Goal: Task Accomplishment & Management: Complete application form

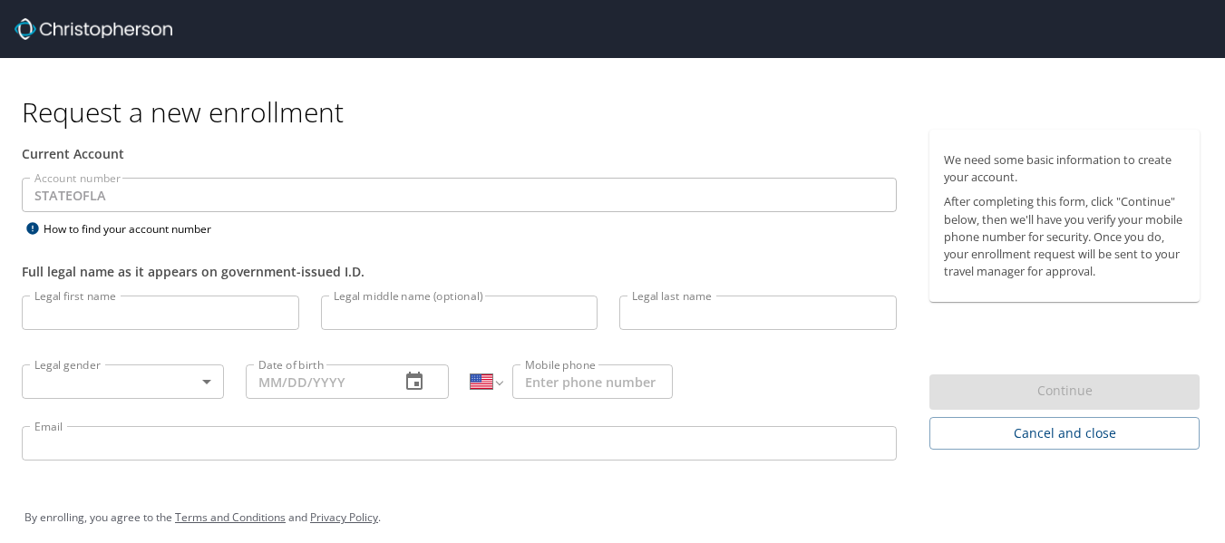
select select "US"
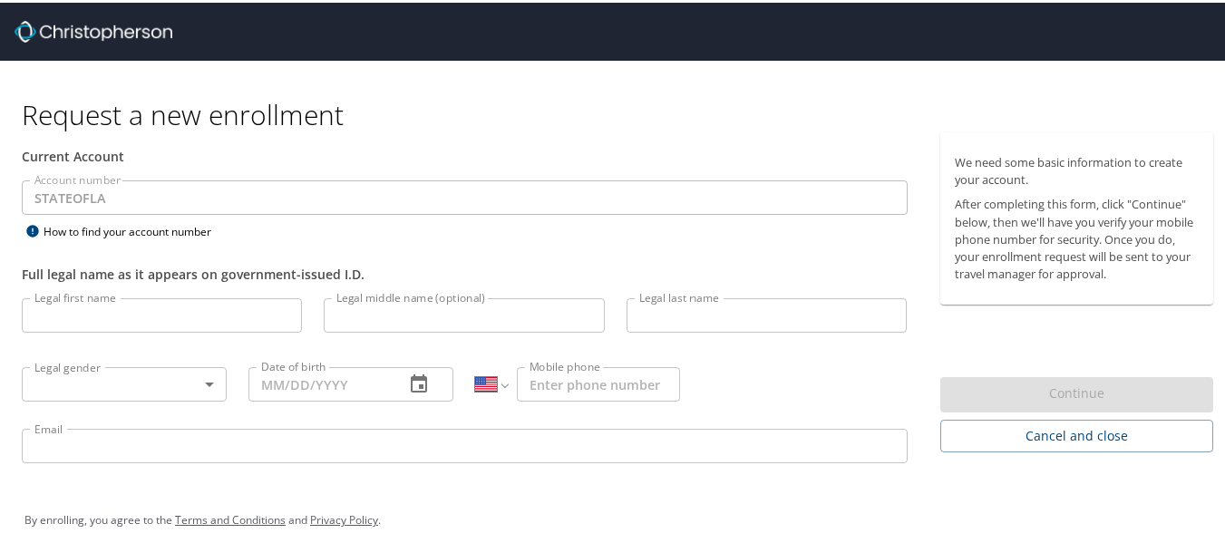
click at [43, 317] on input "Legal first name" at bounding box center [162, 313] width 280 height 34
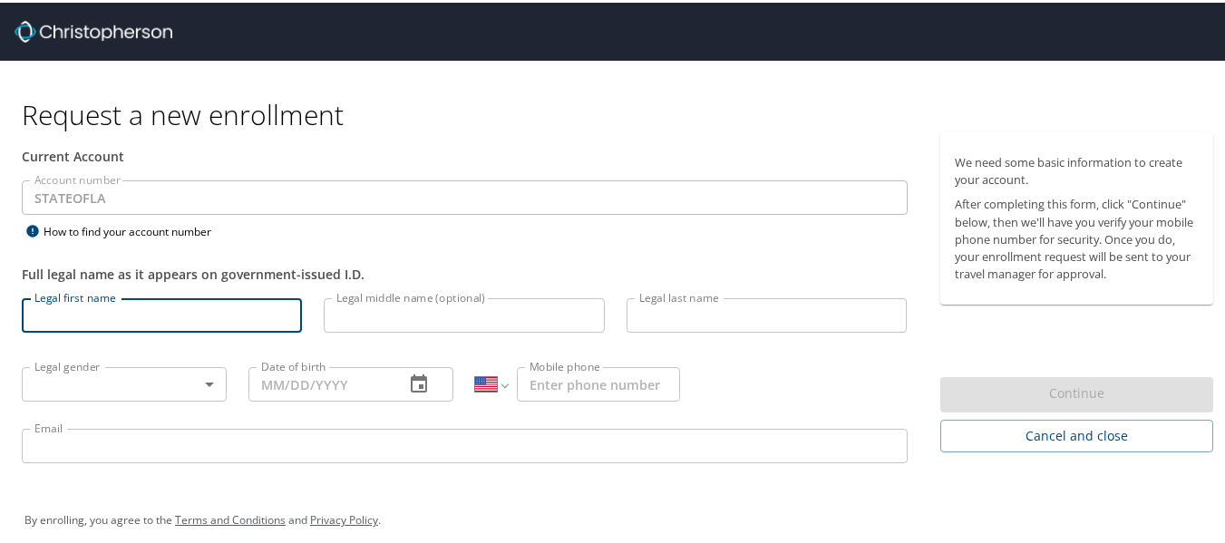
type input "[PERSON_NAME]"
type input "S"
type input "[PERSON_NAME]"
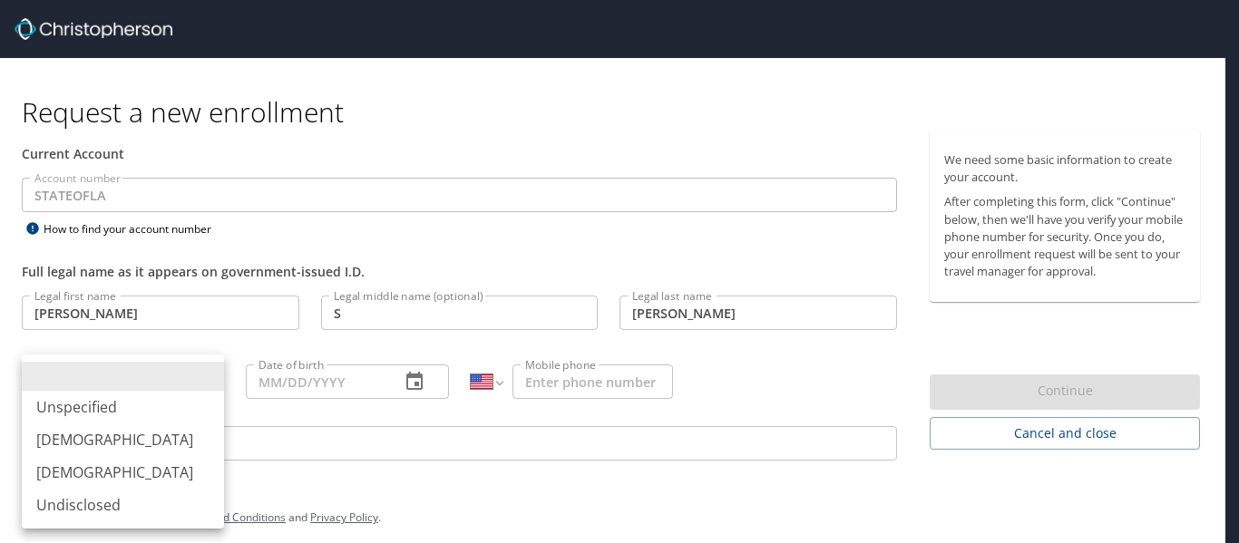
click at [207, 383] on body "Request a new enrollment Current Account Account number STATEOFLA Account numbe…" at bounding box center [619, 271] width 1239 height 543
click at [70, 474] on li "[DEMOGRAPHIC_DATA]" at bounding box center [123, 472] width 202 height 33
type input "[DEMOGRAPHIC_DATA]"
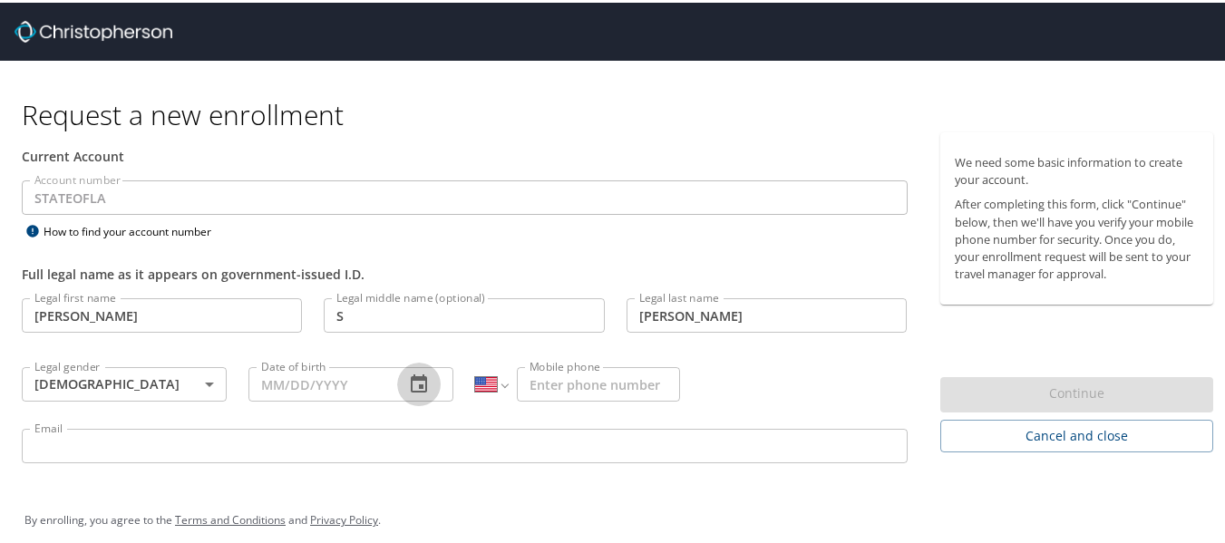
click at [414, 385] on icon "button" at bounding box center [419, 382] width 22 height 22
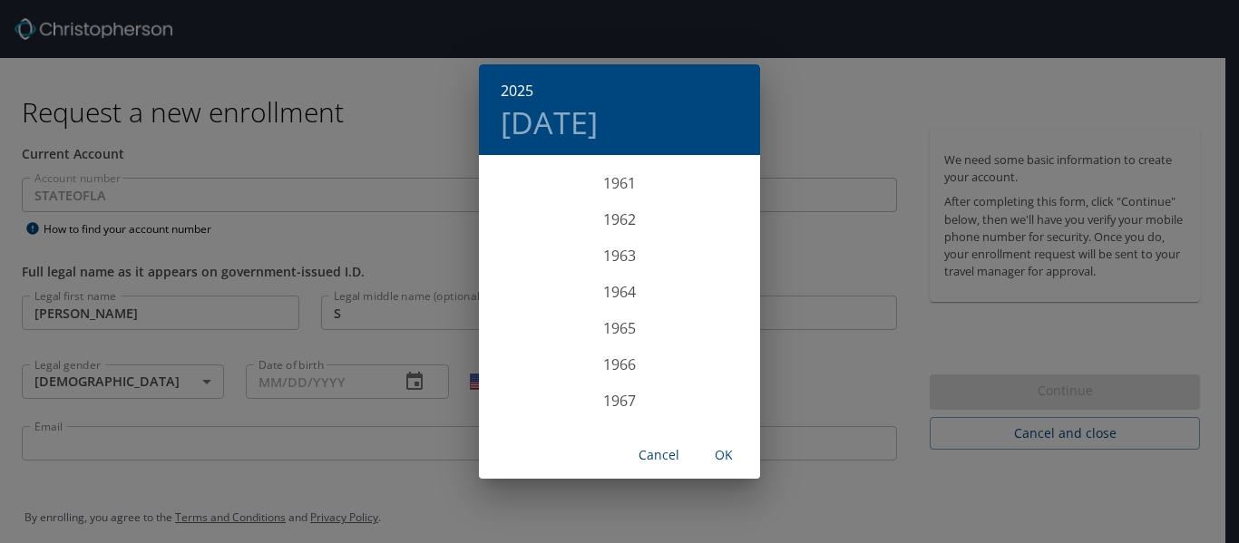
scroll to position [2240, 0]
click at [616, 324] on div "1965" at bounding box center [619, 329] width 281 height 36
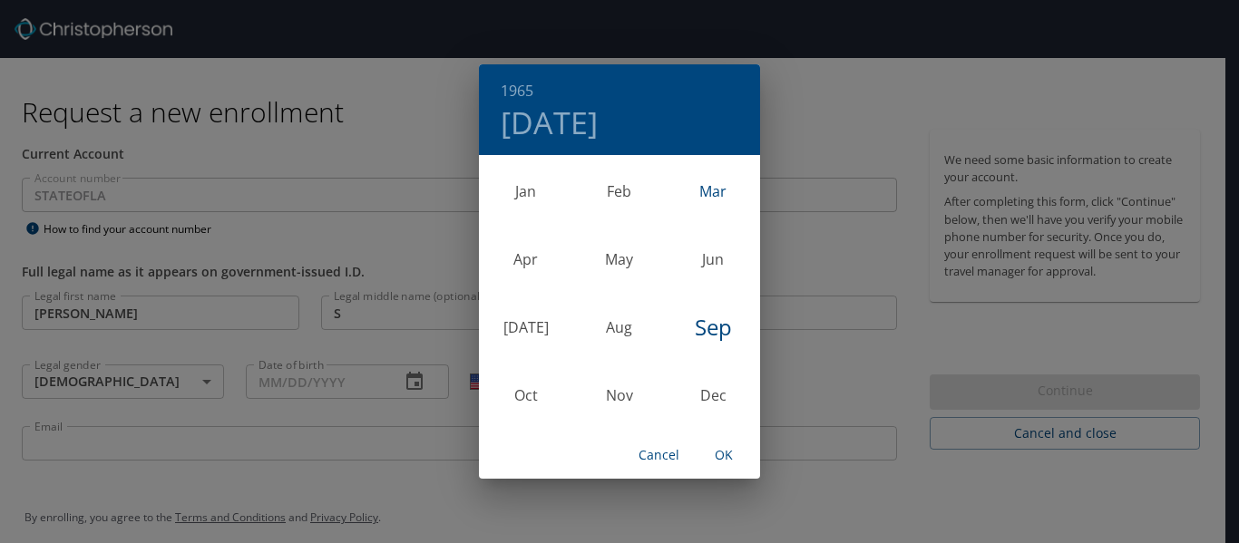
click at [719, 182] on div "Mar" at bounding box center [713, 191] width 93 height 68
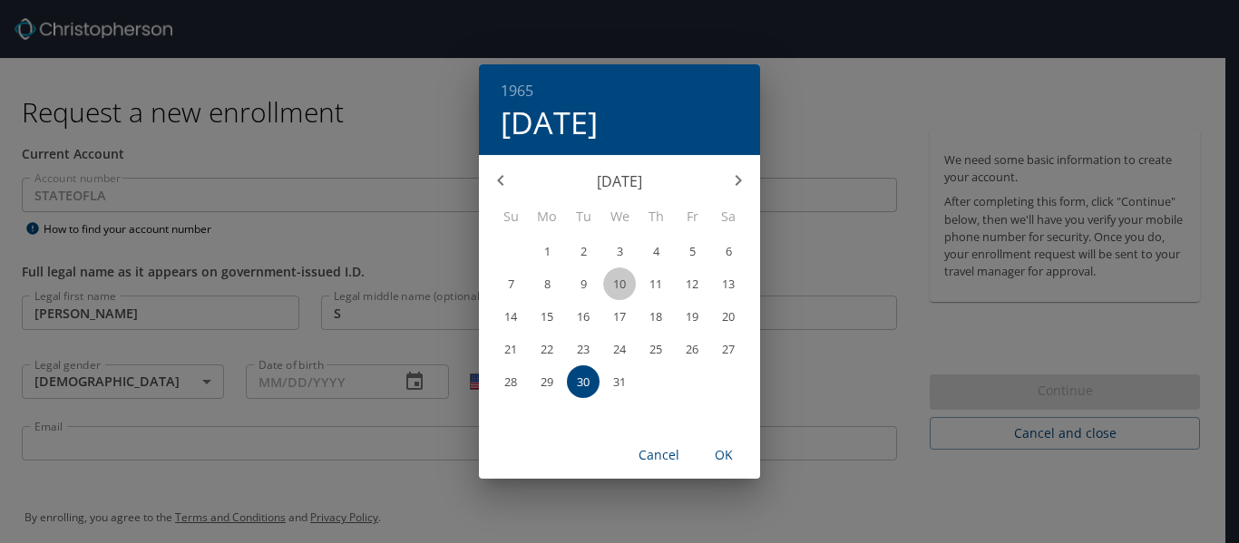
click at [623, 282] on p "10" at bounding box center [619, 284] width 13 height 12
click at [726, 453] on span "OK" at bounding box center [724, 455] width 44 height 23
type input "[DATE]"
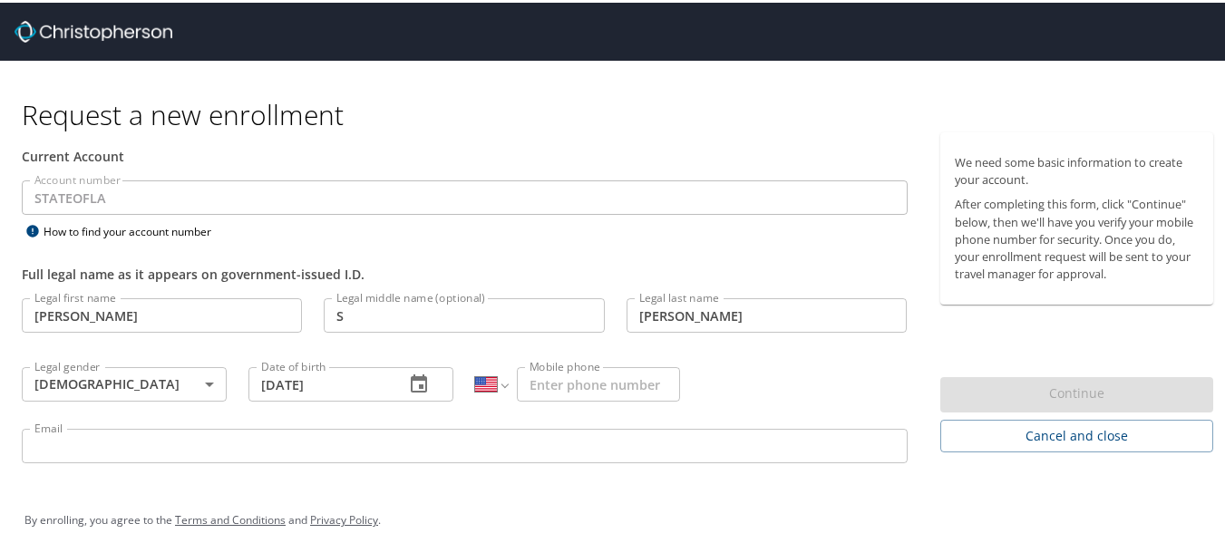
click at [533, 376] on input "Mobile phone" at bounding box center [598, 382] width 163 height 34
type input "[PHONE_NUMBER]"
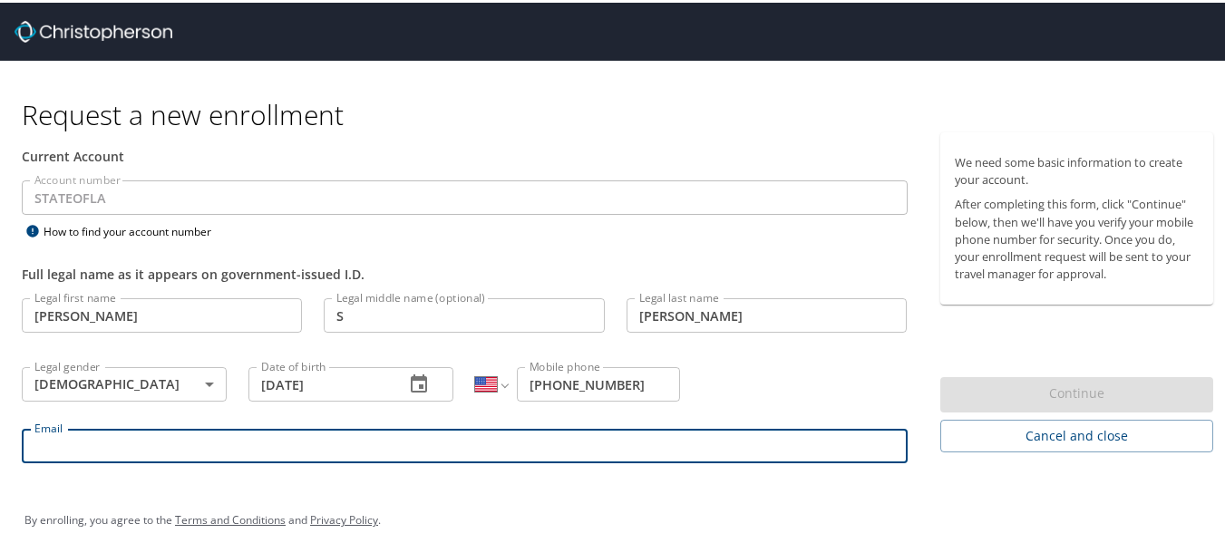
click at [36, 453] on input "Email" at bounding box center [465, 443] width 886 height 34
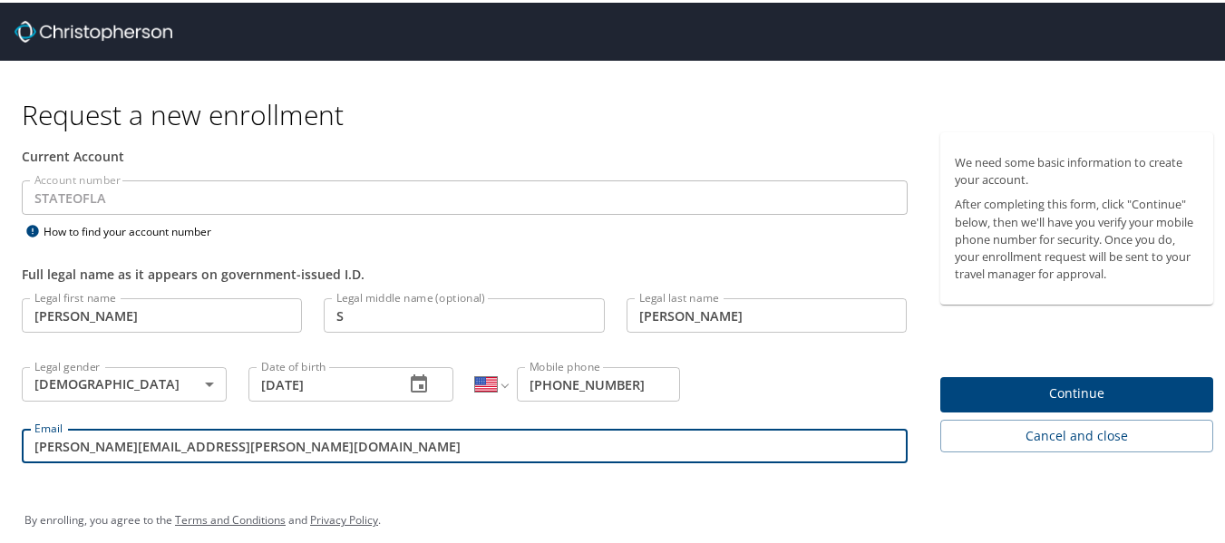
type input "[PERSON_NAME][EMAIL_ADDRESS][PERSON_NAME][DOMAIN_NAME]"
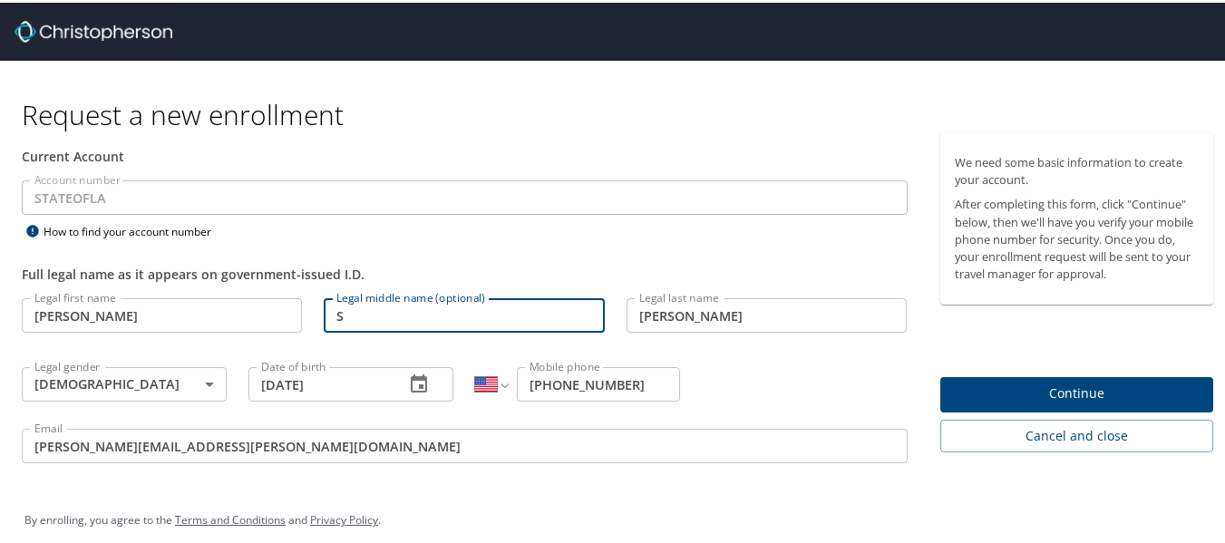
click at [342, 320] on input "S" at bounding box center [464, 313] width 280 height 34
type input "[PERSON_NAME]"
click at [1045, 393] on span "Continue" at bounding box center [1077, 391] width 245 height 23
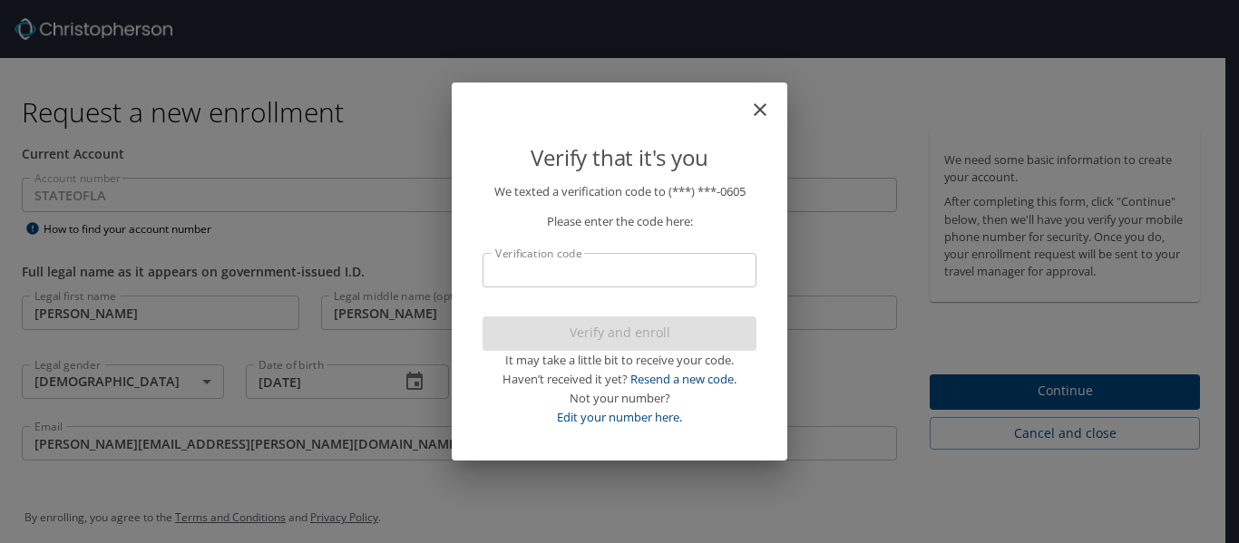
click at [491, 278] on input "Verification code" at bounding box center [620, 270] width 274 height 34
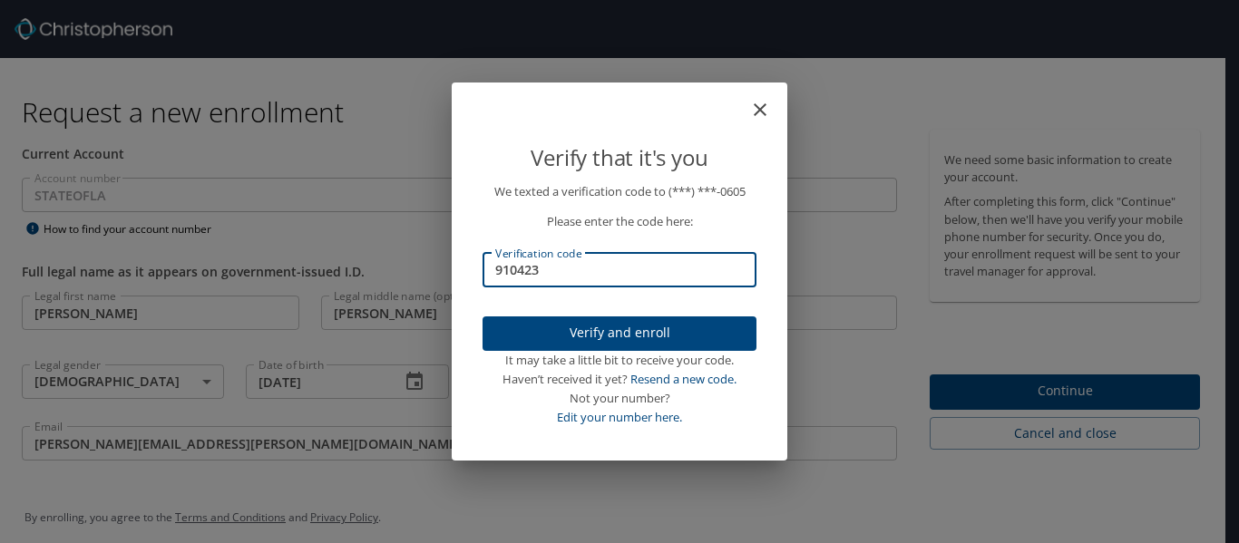
type input "910423"
click at [581, 337] on span "Verify and enroll" at bounding box center [619, 333] width 245 height 23
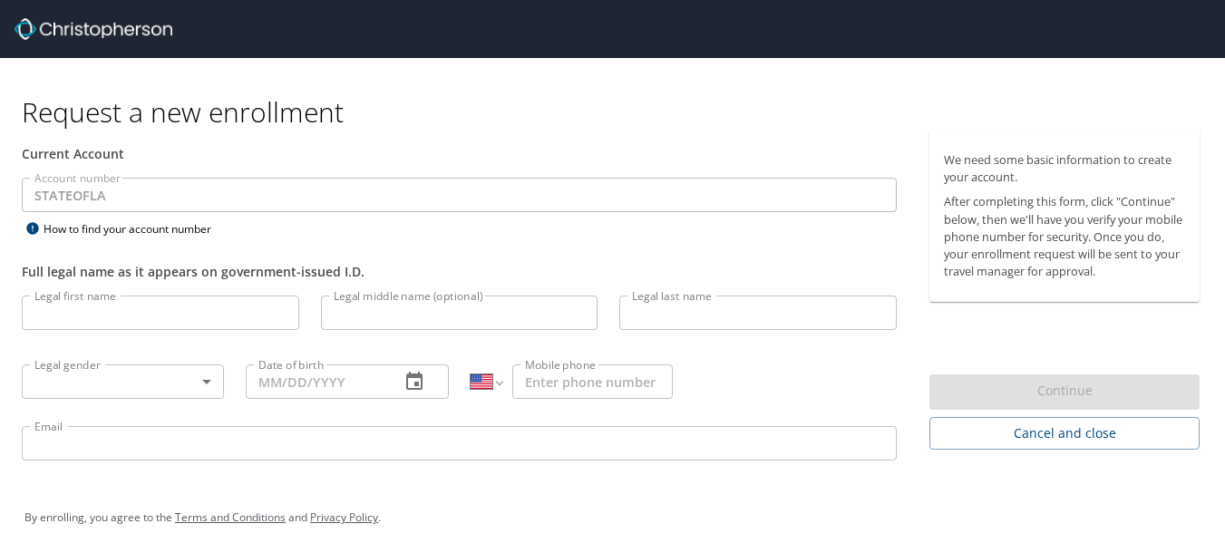
select select "US"
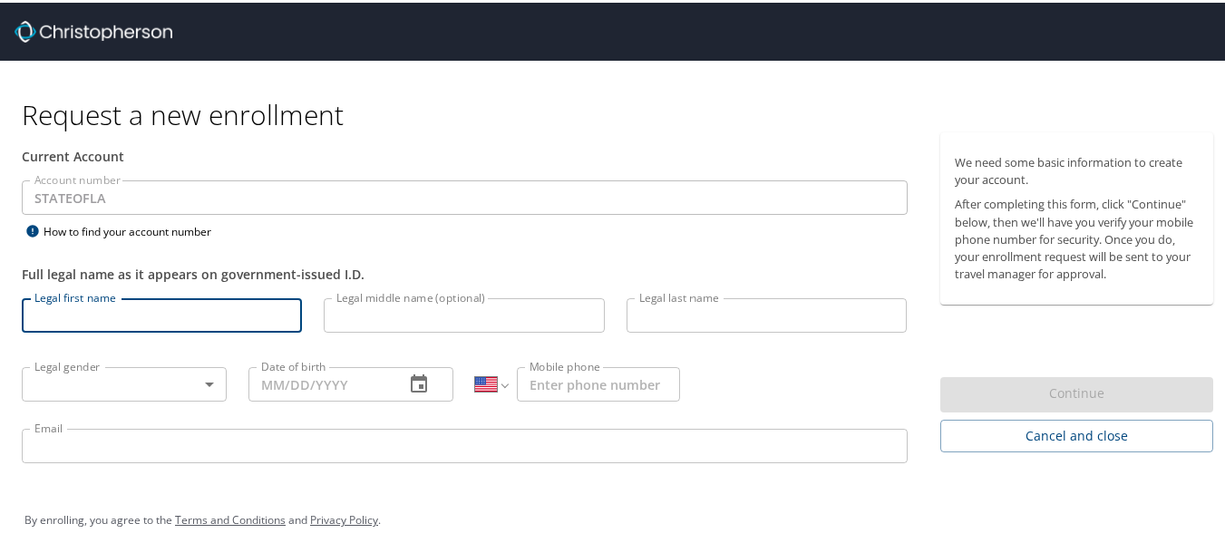
click at [53, 317] on input "Legal first name" at bounding box center [162, 313] width 280 height 34
type input "[PERSON_NAME]"
type input "S"
type input "[PERSON_NAME]"
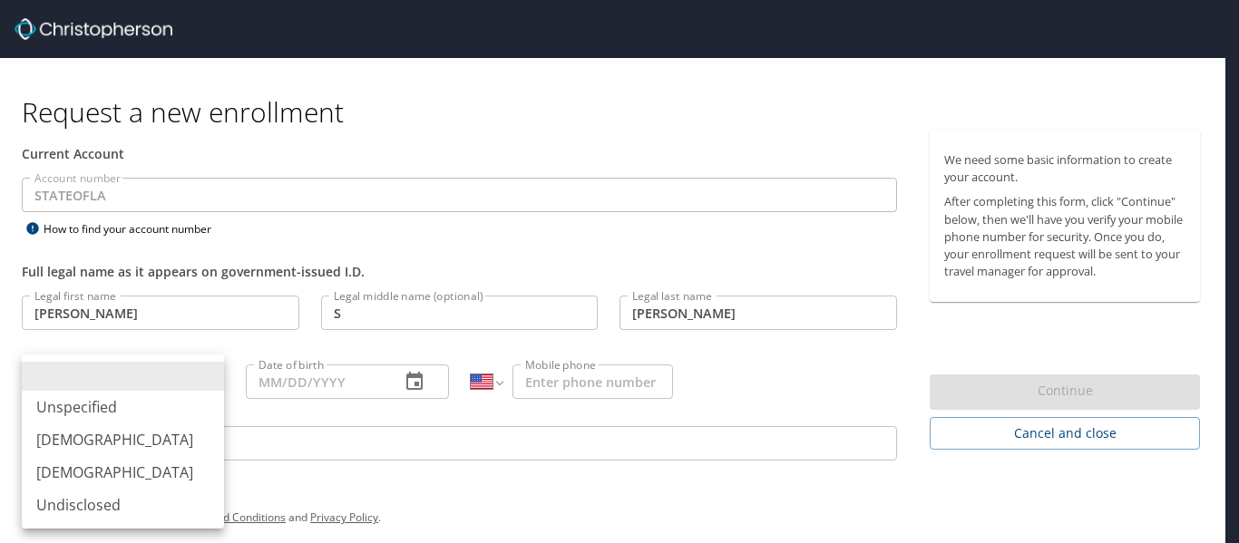
click at [211, 380] on body "Request a new enrollment Current Account Account number STATEOFLA Account numbe…" at bounding box center [619, 271] width 1239 height 543
click at [62, 473] on li "[DEMOGRAPHIC_DATA]" at bounding box center [123, 472] width 202 height 33
type input "[DEMOGRAPHIC_DATA]"
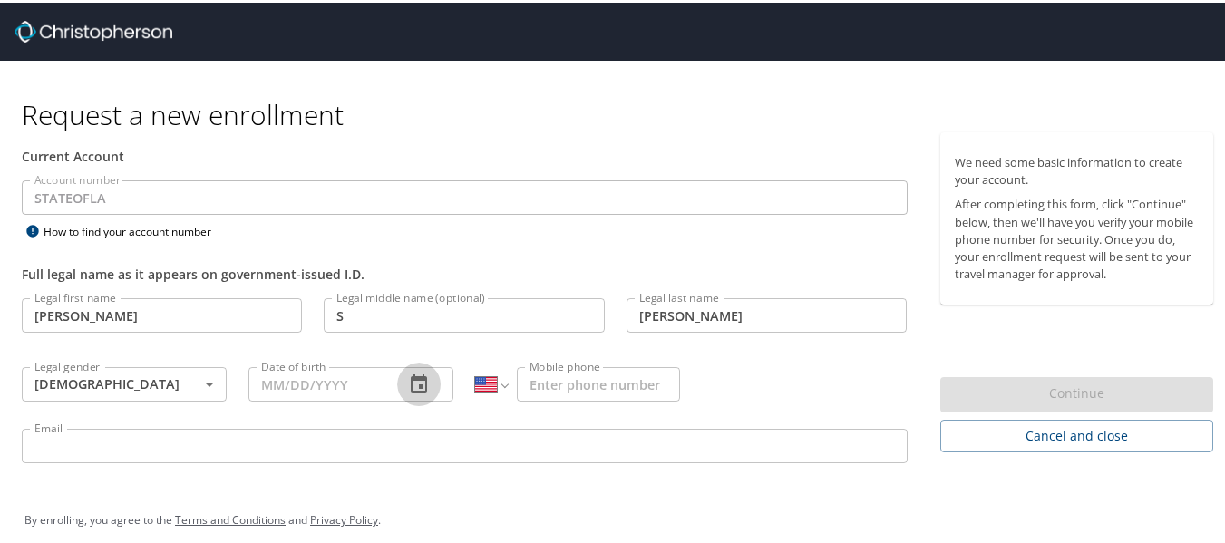
click at [410, 382] on icon "button" at bounding box center [419, 382] width 22 height 22
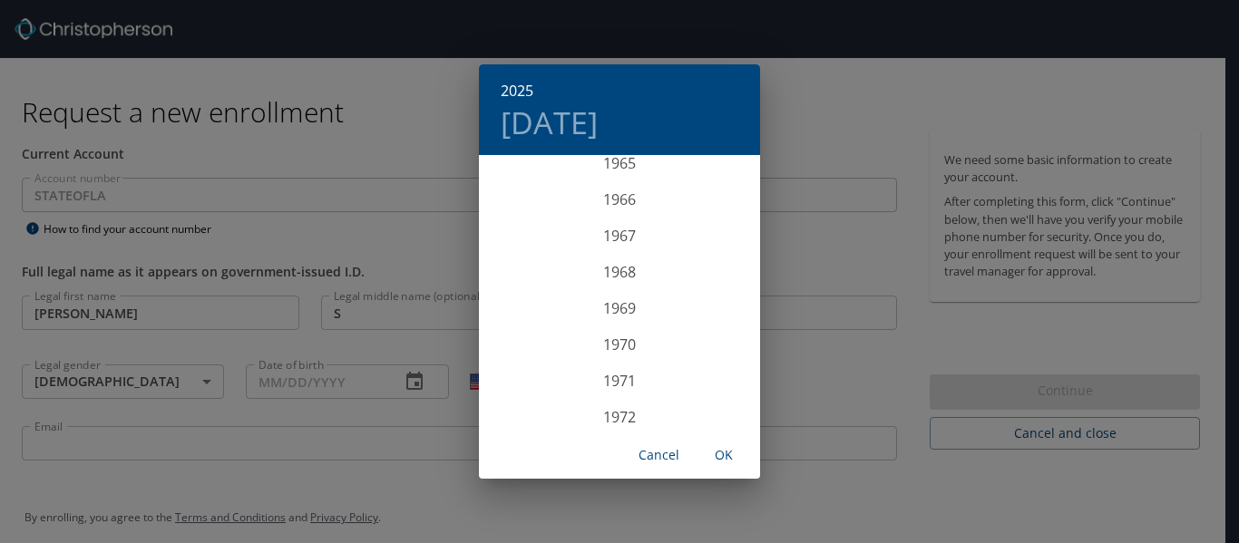
scroll to position [2405, 0]
click at [613, 162] on div "1965" at bounding box center [619, 164] width 281 height 36
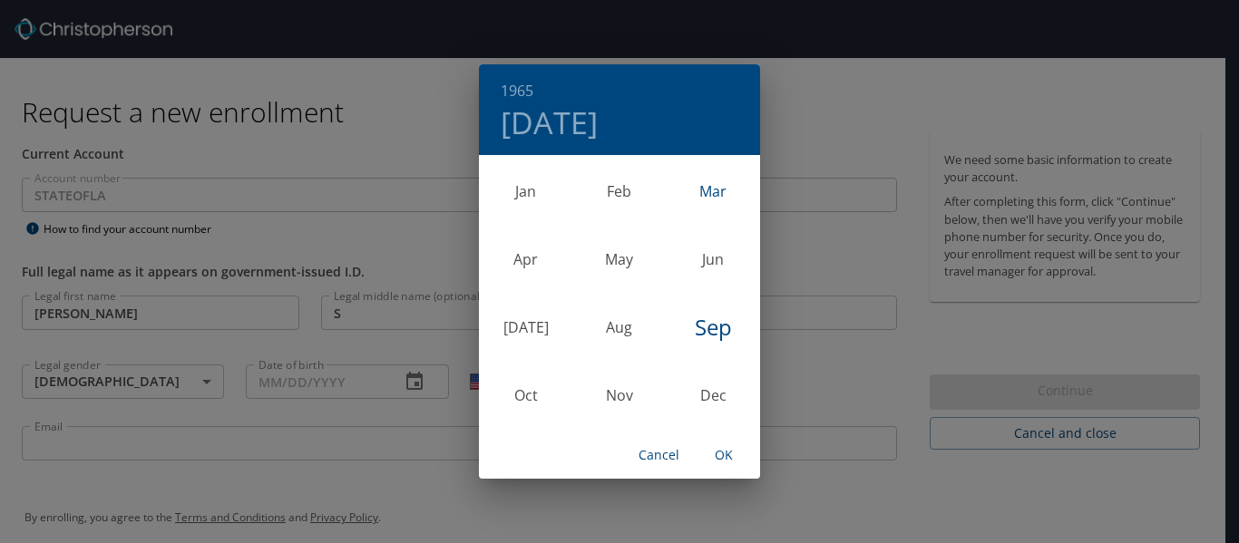
click at [715, 188] on div "Mar" at bounding box center [713, 191] width 93 height 68
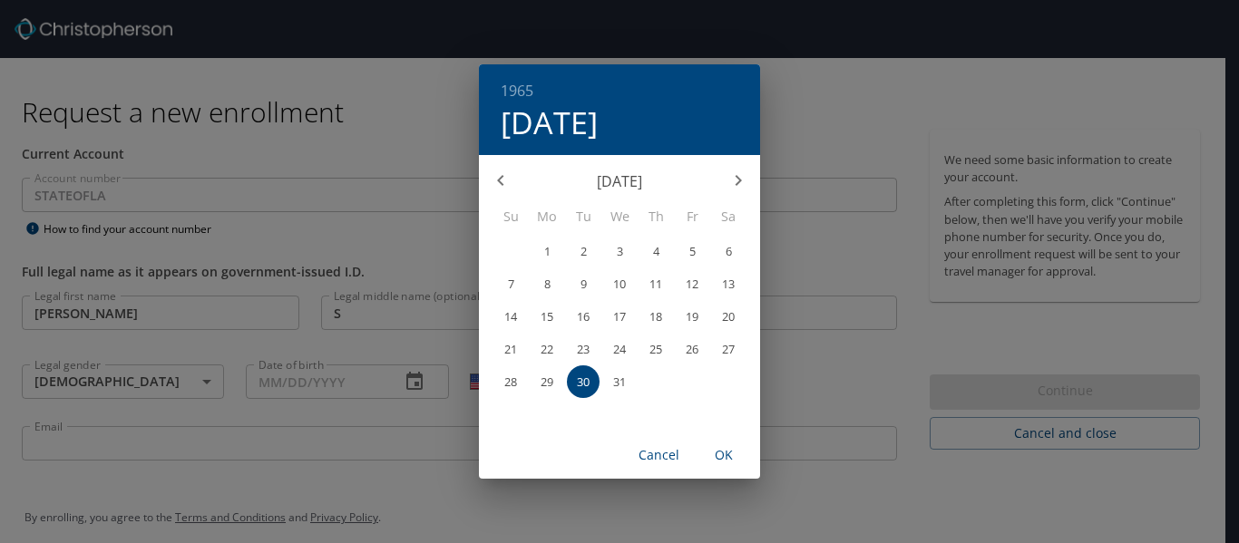
click at [618, 286] on p "10" at bounding box center [619, 284] width 13 height 12
click at [723, 456] on span "OK" at bounding box center [724, 455] width 44 height 23
type input "[DATE]"
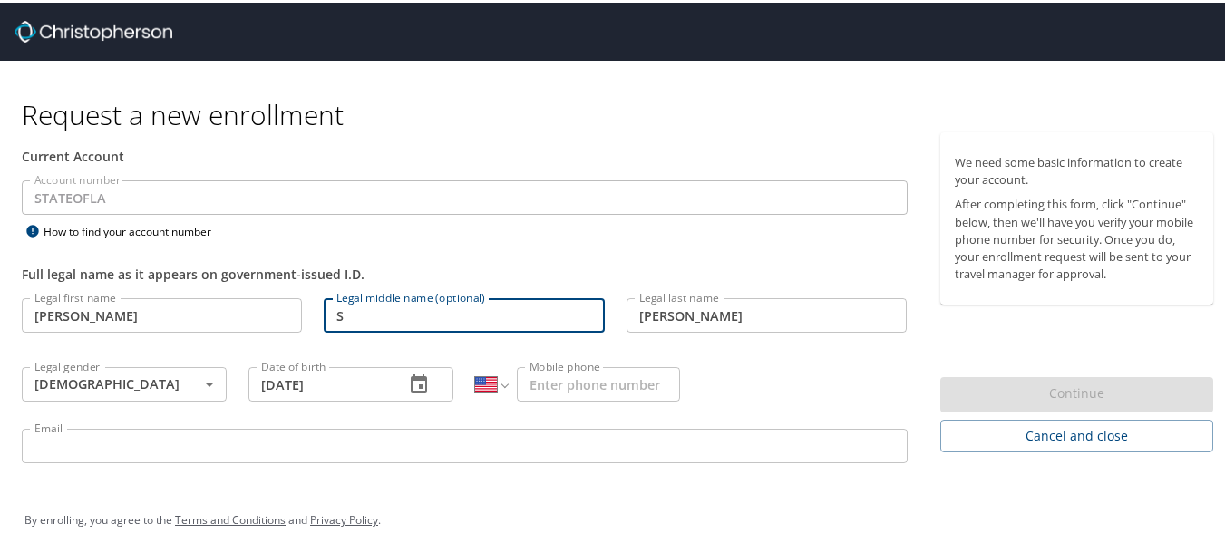
click at [353, 321] on input "S" at bounding box center [464, 313] width 280 height 34
type input "[PERSON_NAME]"
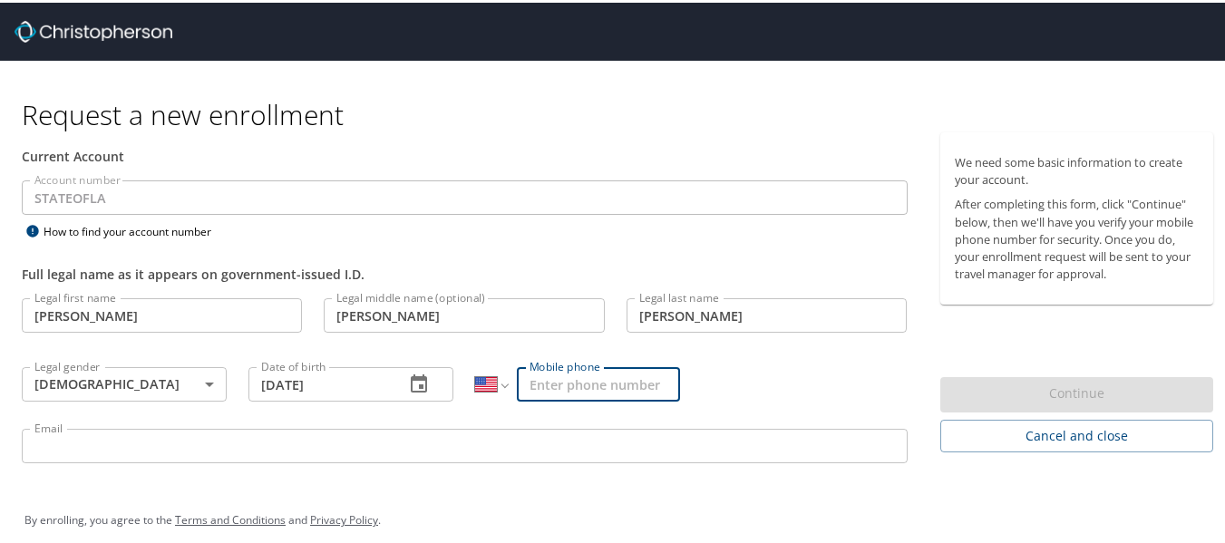
click at [541, 382] on input "Mobile phone" at bounding box center [598, 382] width 163 height 34
type input "[PHONE_NUMBER]"
click at [50, 451] on input "Email" at bounding box center [465, 443] width 886 height 34
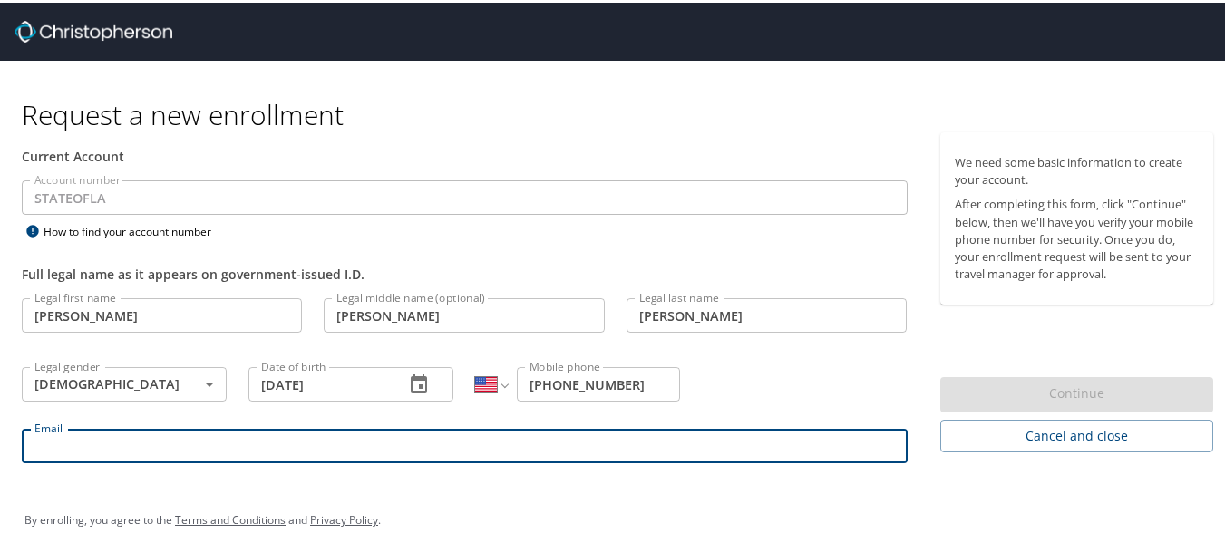
type input "[PERSON_NAME][EMAIL_ADDRESS][PERSON_NAME][DOMAIN_NAME]"
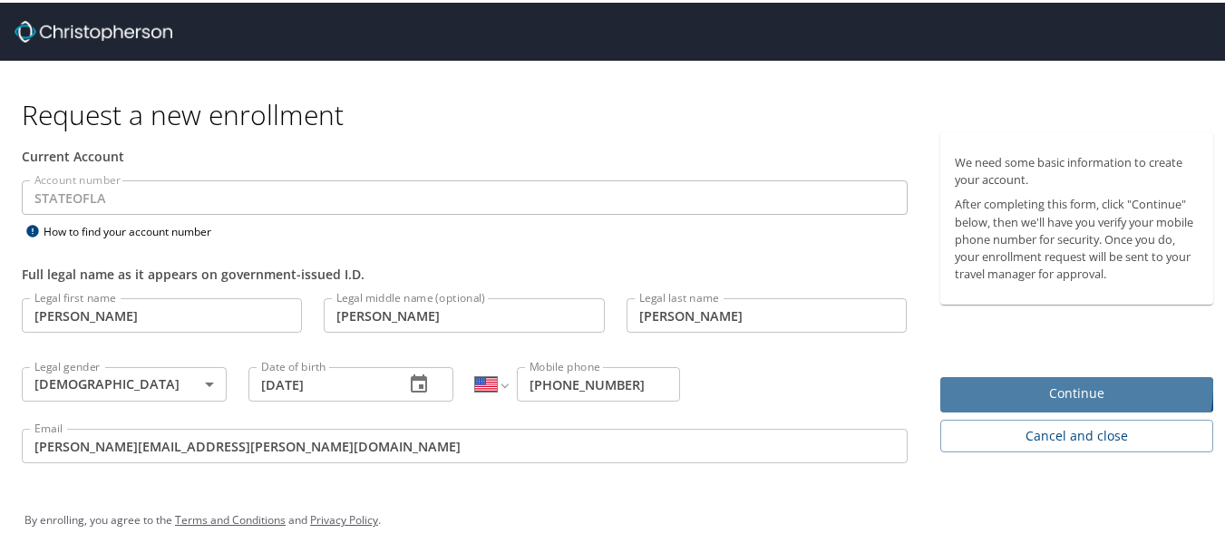
click at [1053, 385] on span "Continue" at bounding box center [1077, 391] width 245 height 23
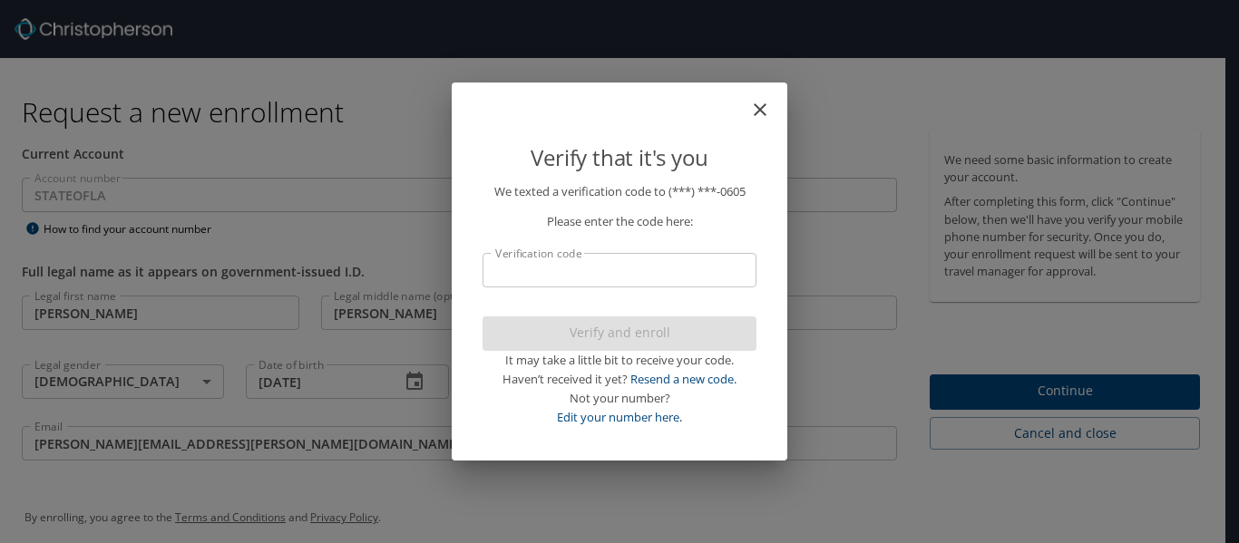
click at [504, 274] on input "Verification code" at bounding box center [620, 270] width 274 height 34
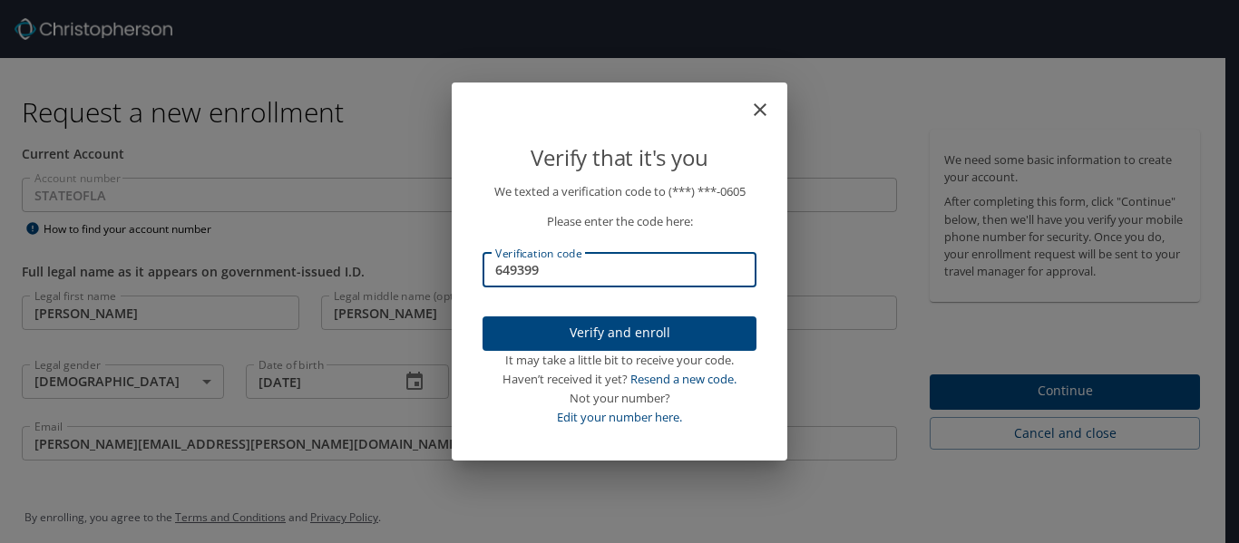
type input "649399"
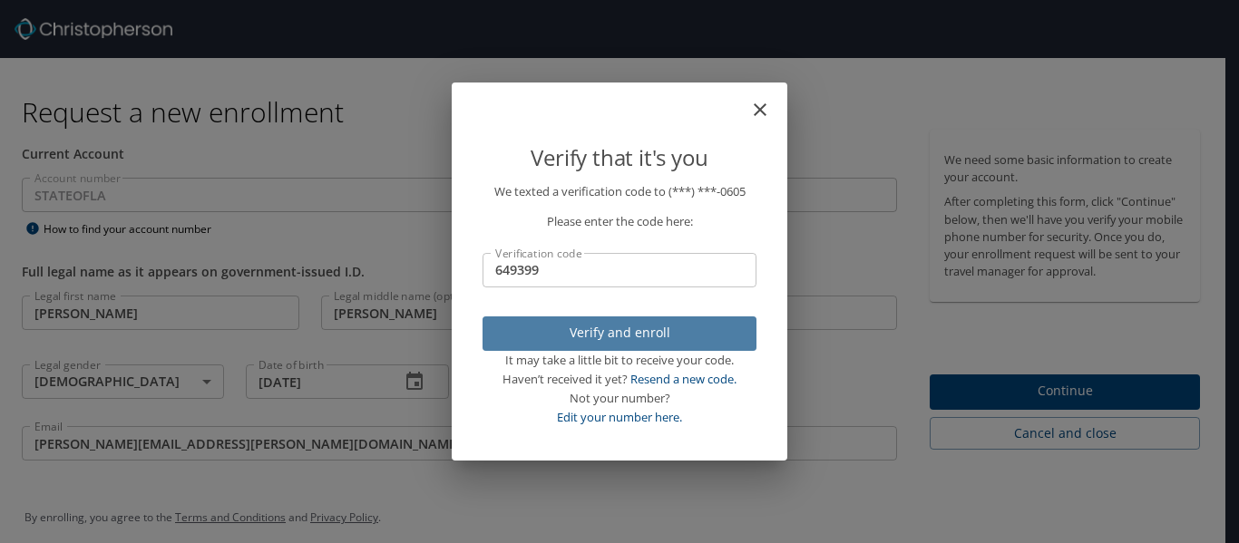
click at [563, 334] on span "Verify and enroll" at bounding box center [619, 333] width 245 height 23
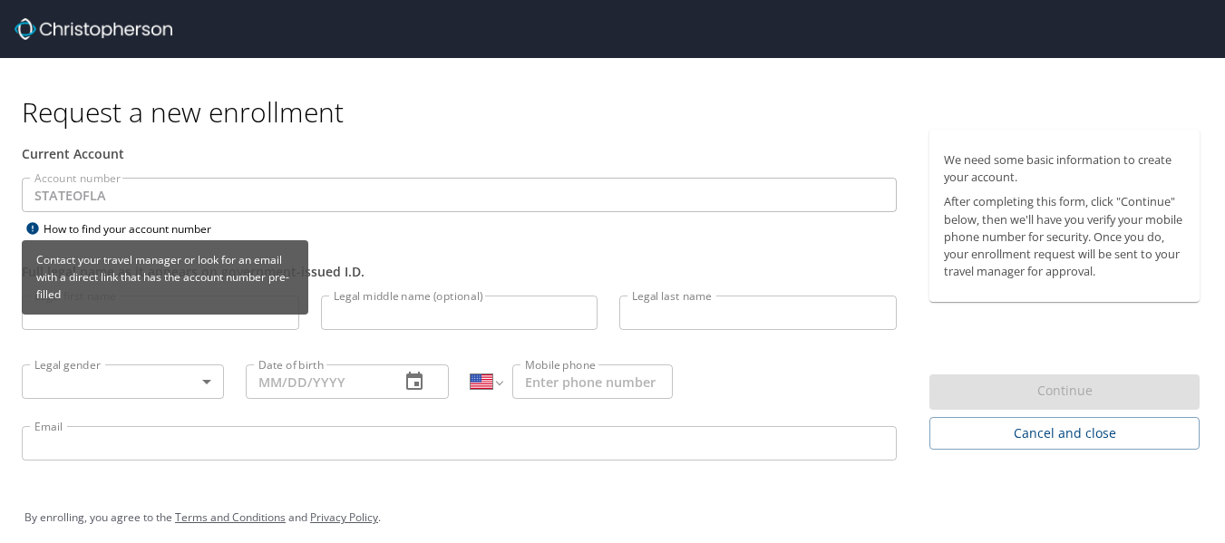
select select "US"
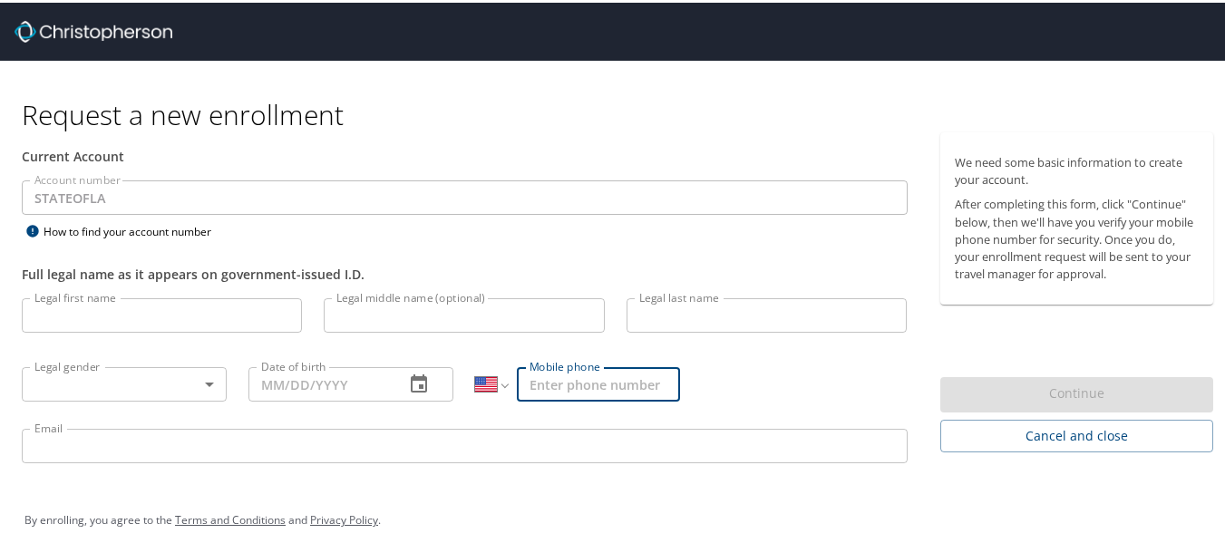
click at [537, 377] on input "Mobile phone" at bounding box center [598, 382] width 163 height 34
type input "[PHONE_NUMBER]"
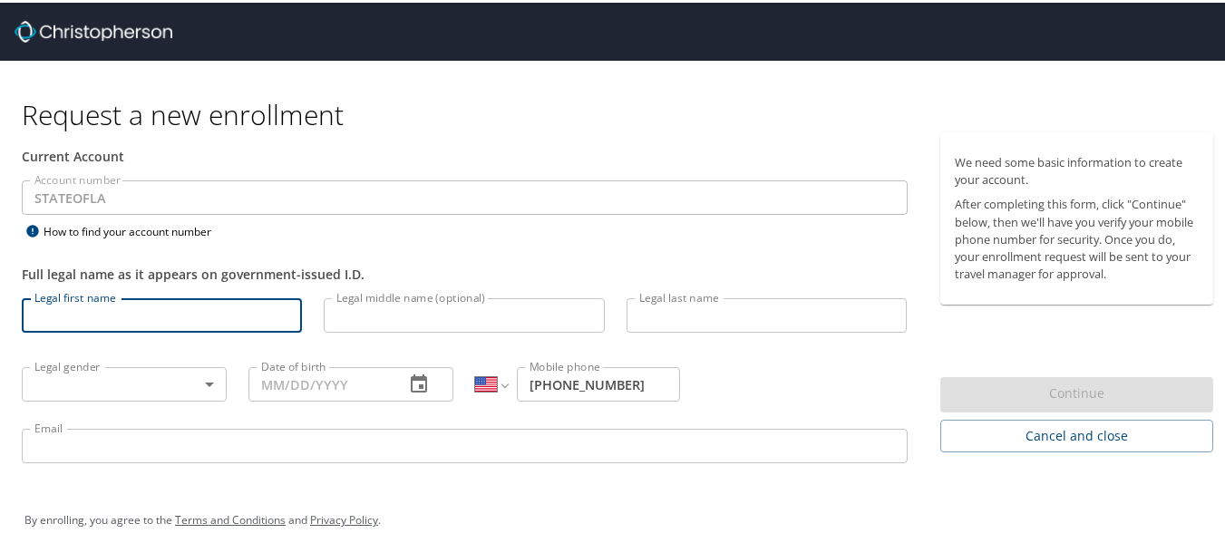
click at [106, 311] on input "Legal first name" at bounding box center [162, 313] width 280 height 34
type input "[PERSON_NAME]"
type input "S"
type input "[PERSON_NAME]"
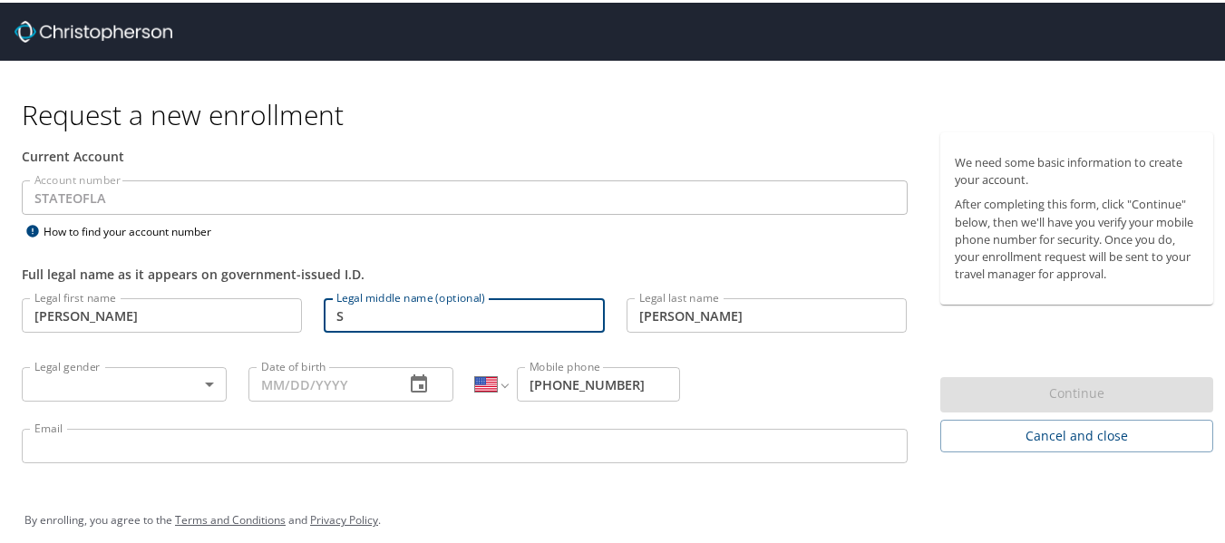
click at [339, 318] on input "S" at bounding box center [464, 313] width 280 height 34
click at [335, 307] on input "tevenson" at bounding box center [464, 313] width 280 height 34
type input "[PERSON_NAME]"
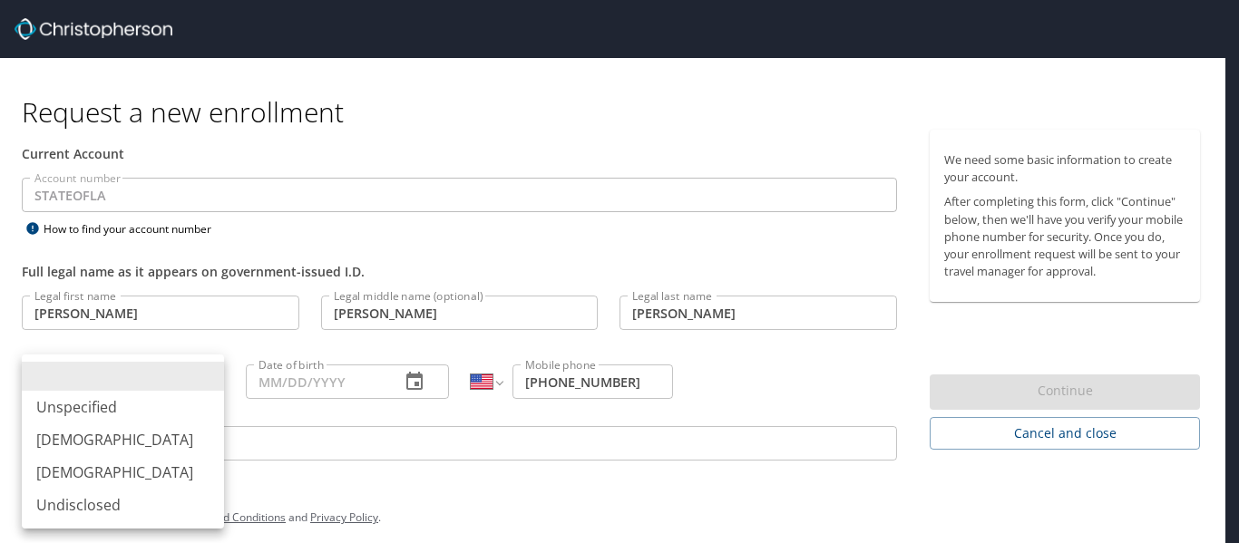
click at [206, 380] on body "Request a new enrollment Current Account Account number STATEOFLA Account numbe…" at bounding box center [619, 271] width 1239 height 543
click at [62, 476] on li "[DEMOGRAPHIC_DATA]" at bounding box center [123, 472] width 202 height 33
type input "[DEMOGRAPHIC_DATA]"
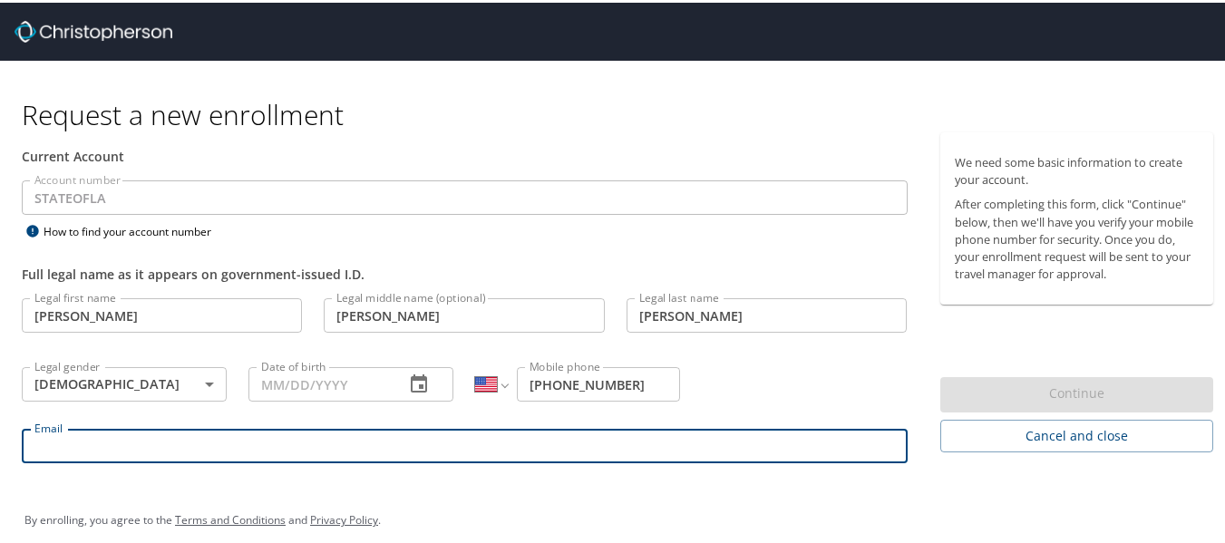
click at [65, 451] on input "Email" at bounding box center [465, 443] width 886 height 34
type input "[PERSON_NAME][EMAIL_ADDRESS][PERSON_NAME][DOMAIN_NAME]"
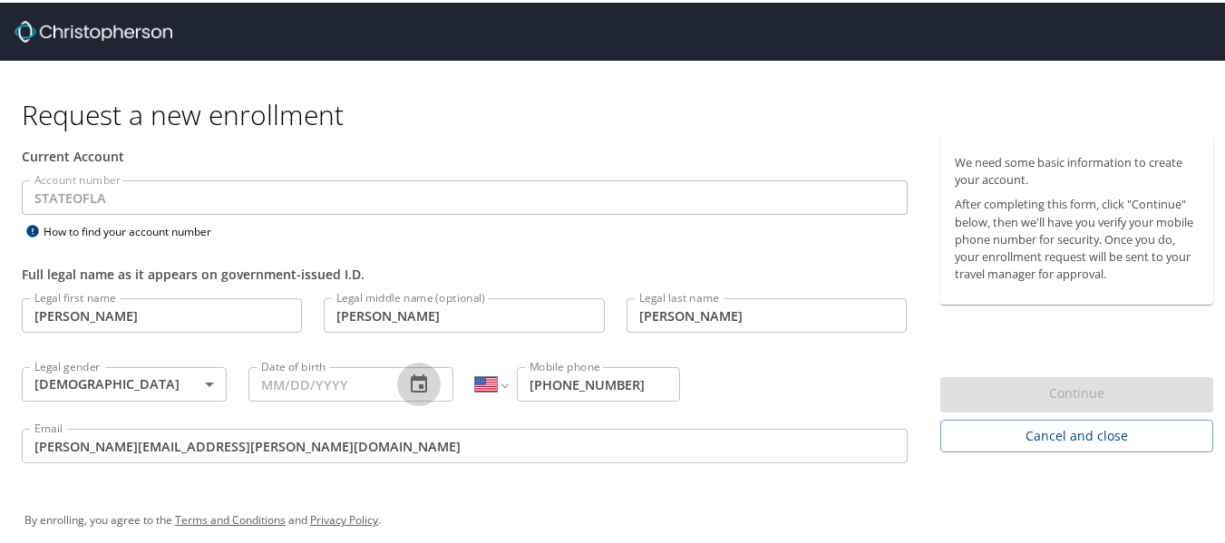
click at [411, 382] on icon "button" at bounding box center [419, 381] width 16 height 18
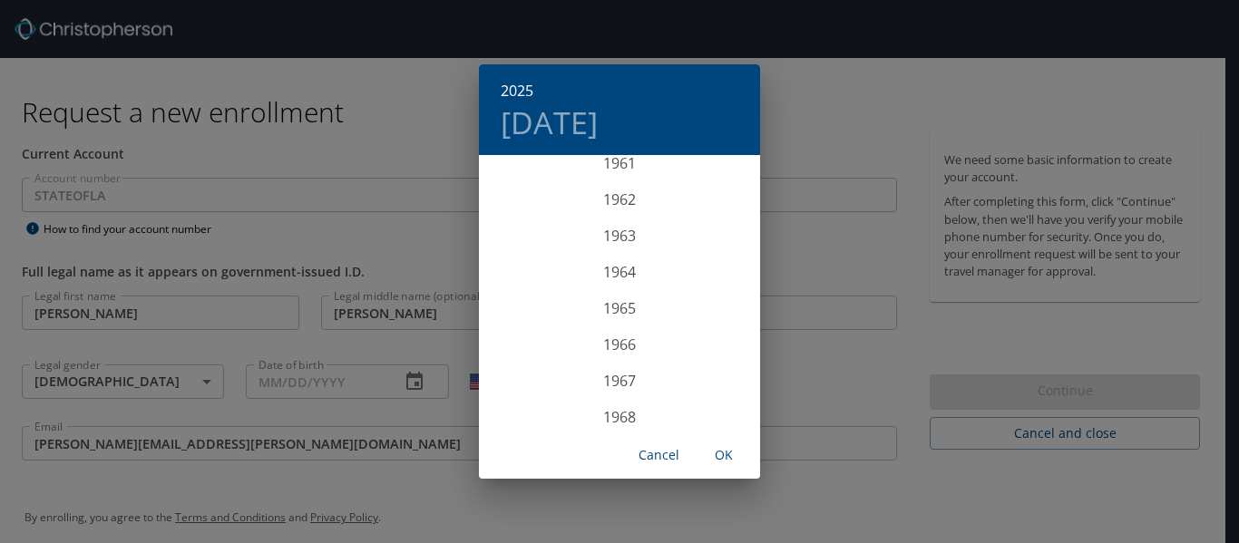
scroll to position [2260, 0]
click at [614, 305] on div "1965" at bounding box center [619, 309] width 281 height 36
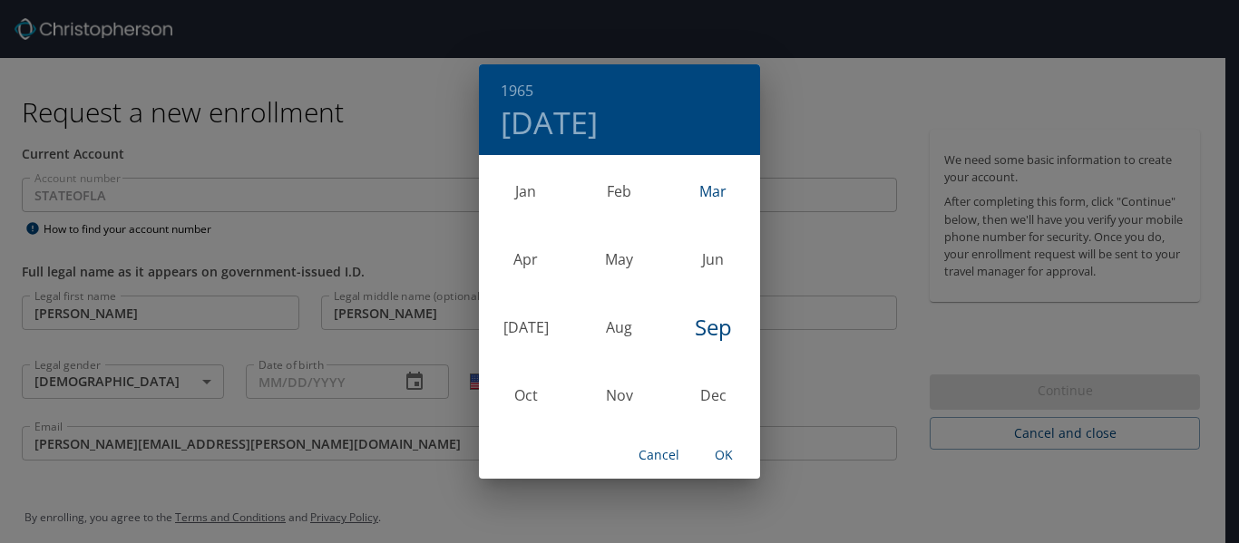
click at [718, 188] on div "Mar" at bounding box center [713, 191] width 93 height 68
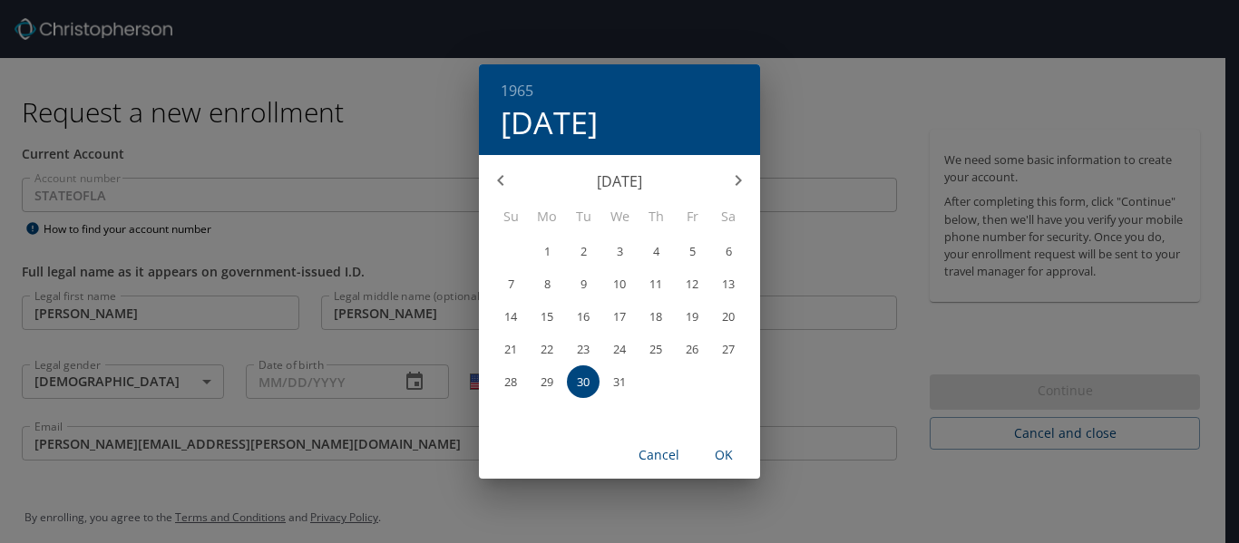
click at [618, 279] on p "10" at bounding box center [619, 284] width 13 height 12
click at [723, 451] on span "OK" at bounding box center [724, 455] width 44 height 23
type input "[DATE]"
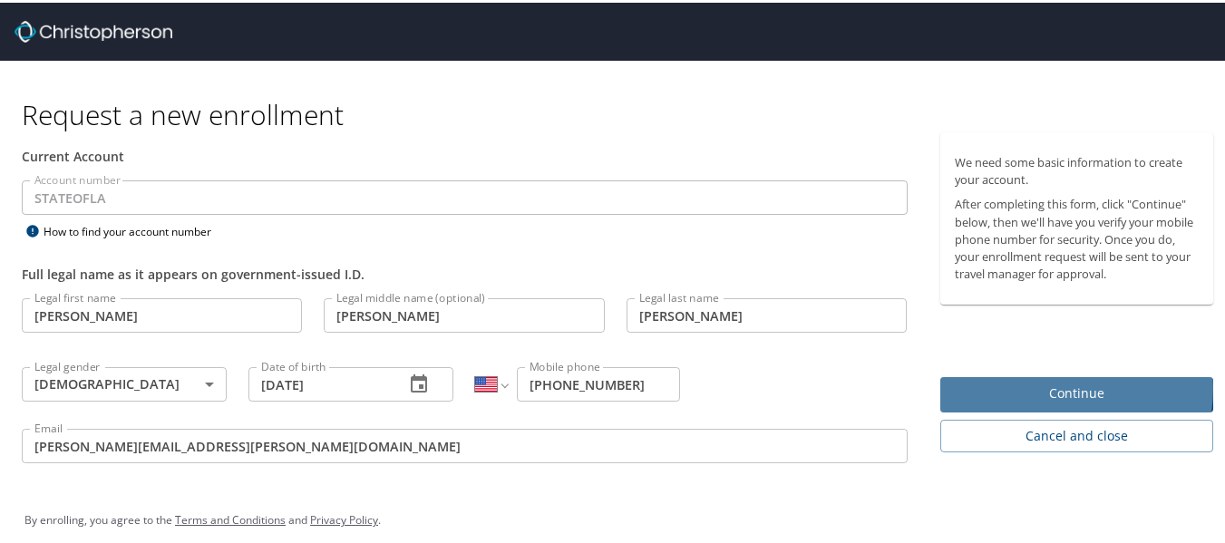
click at [1056, 386] on span "Continue" at bounding box center [1077, 391] width 245 height 23
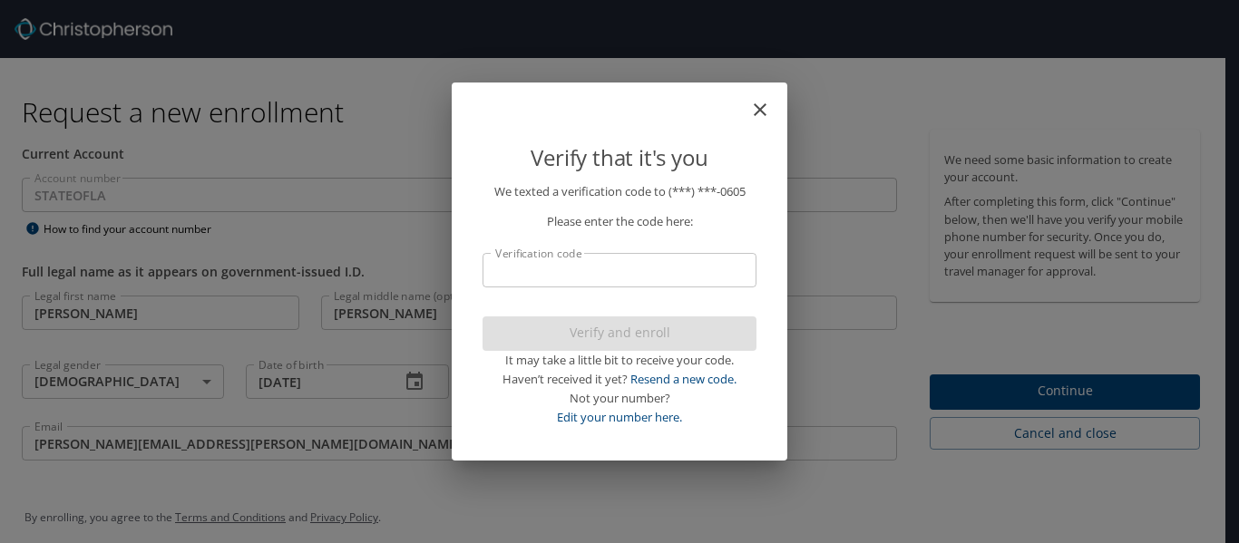
click at [514, 273] on input "Verification code" at bounding box center [620, 270] width 274 height 34
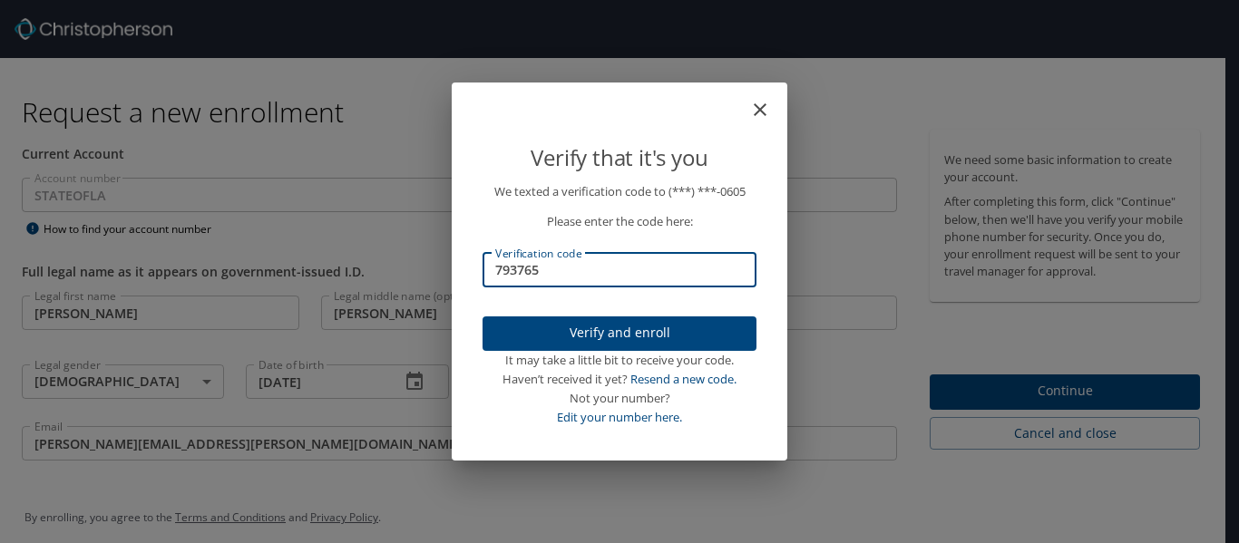
type input "793765"
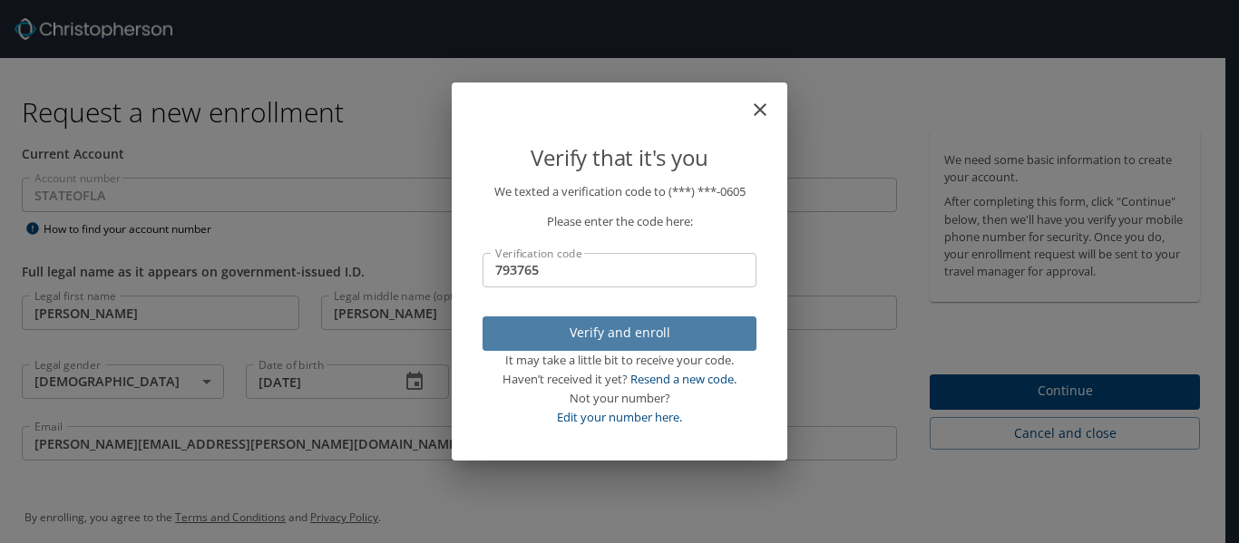
click at [609, 341] on span "Verify and enroll" at bounding box center [619, 333] width 245 height 23
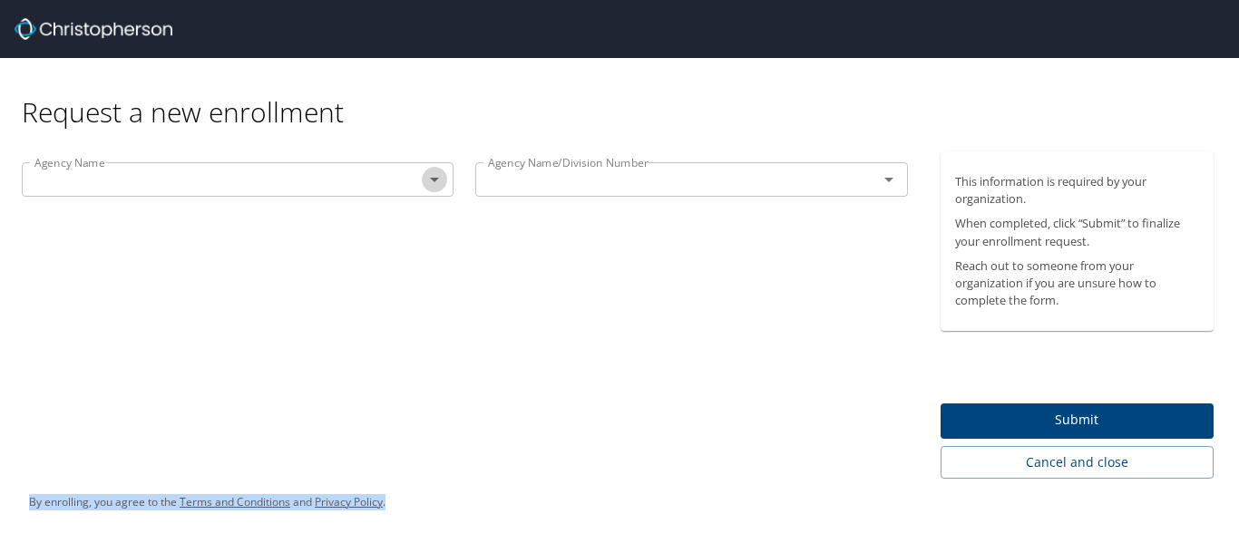
click at [434, 178] on icon "Open" at bounding box center [435, 180] width 22 height 22
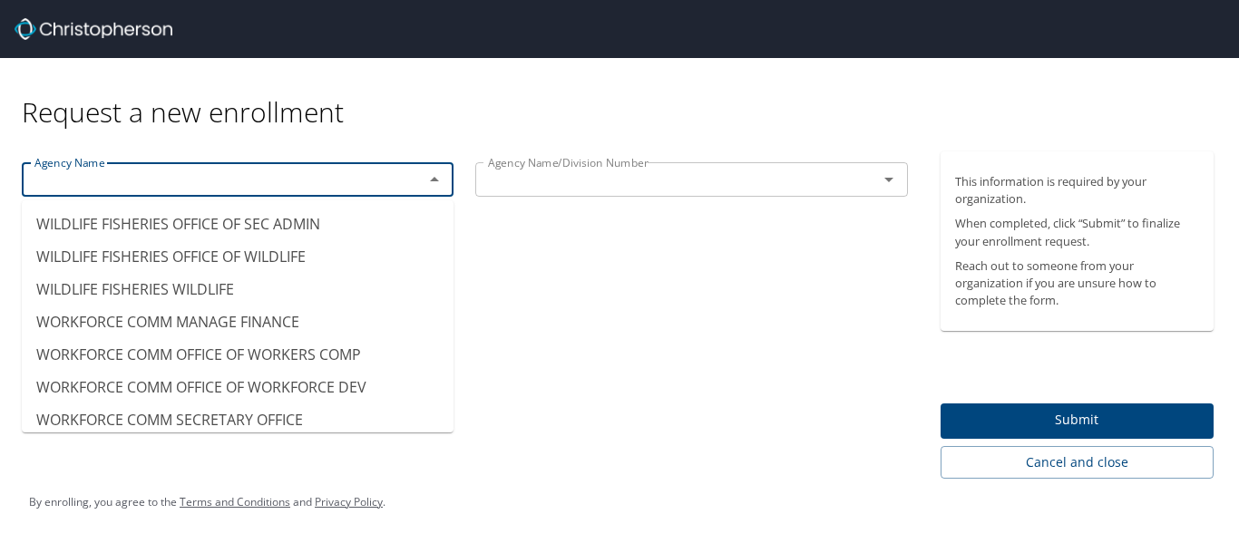
scroll to position [18687, 0]
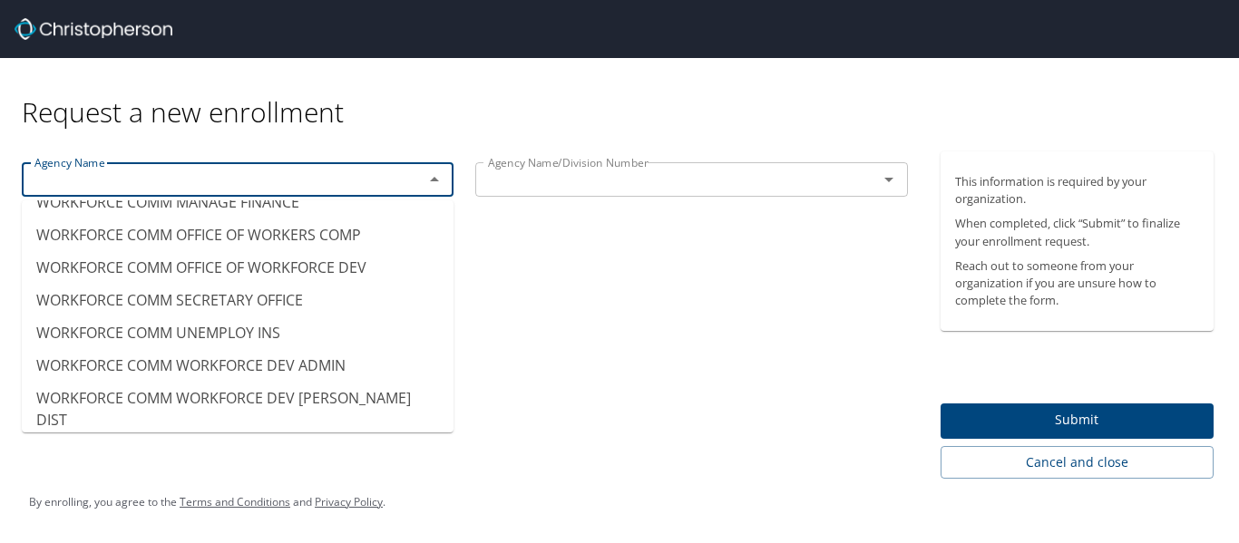
click at [38, 177] on input "text" at bounding box center [210, 180] width 367 height 24
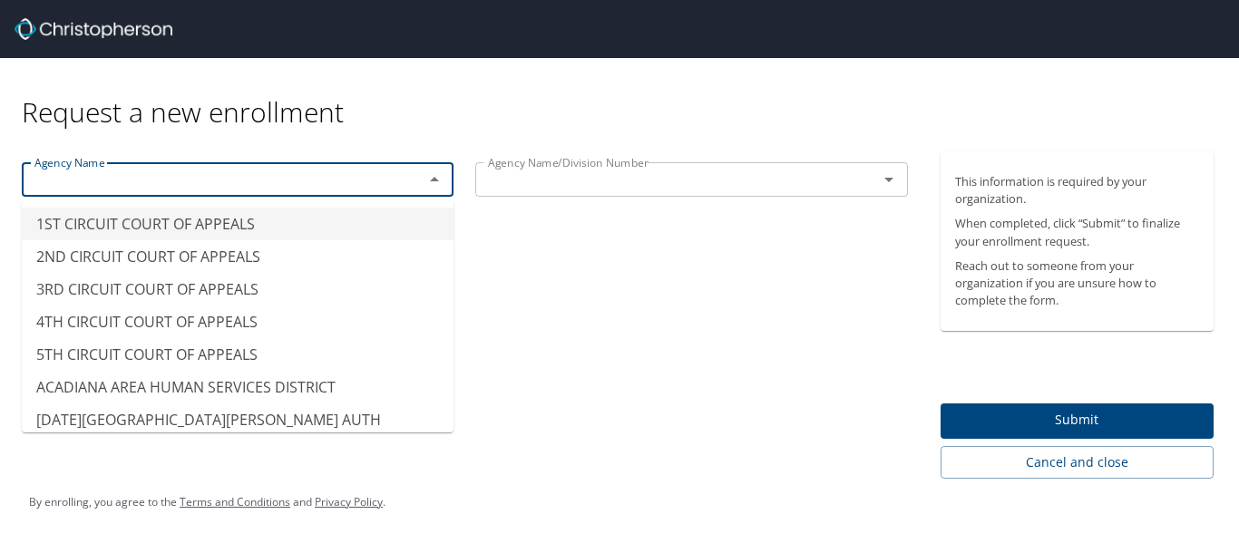
click at [38, 177] on input "text" at bounding box center [210, 180] width 367 height 24
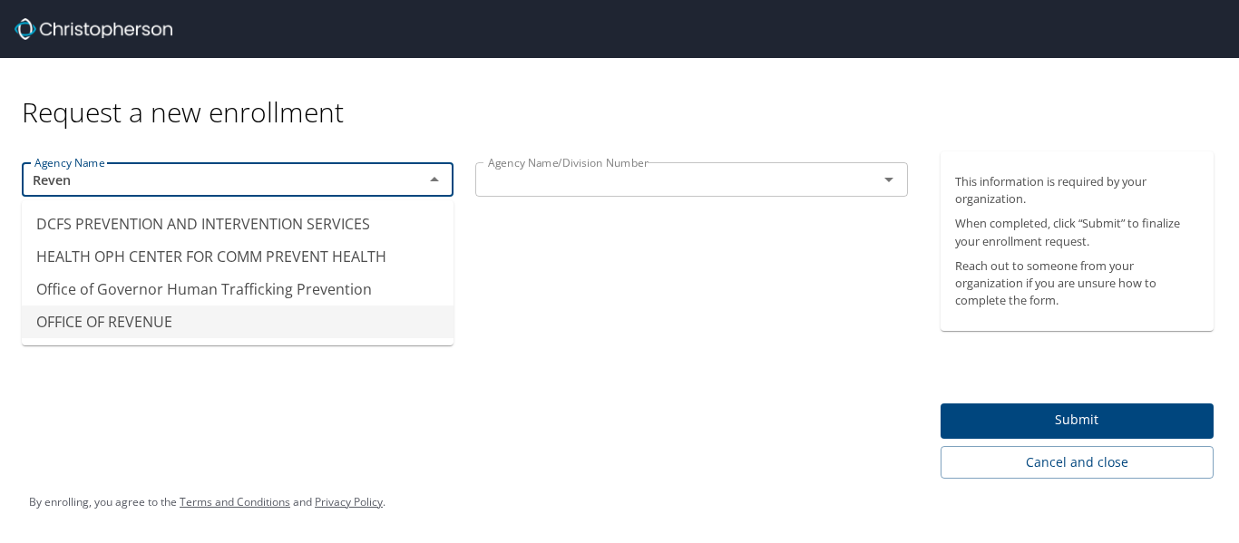
click at [74, 329] on li "OFFICE OF REVENUE" at bounding box center [238, 322] width 432 height 33
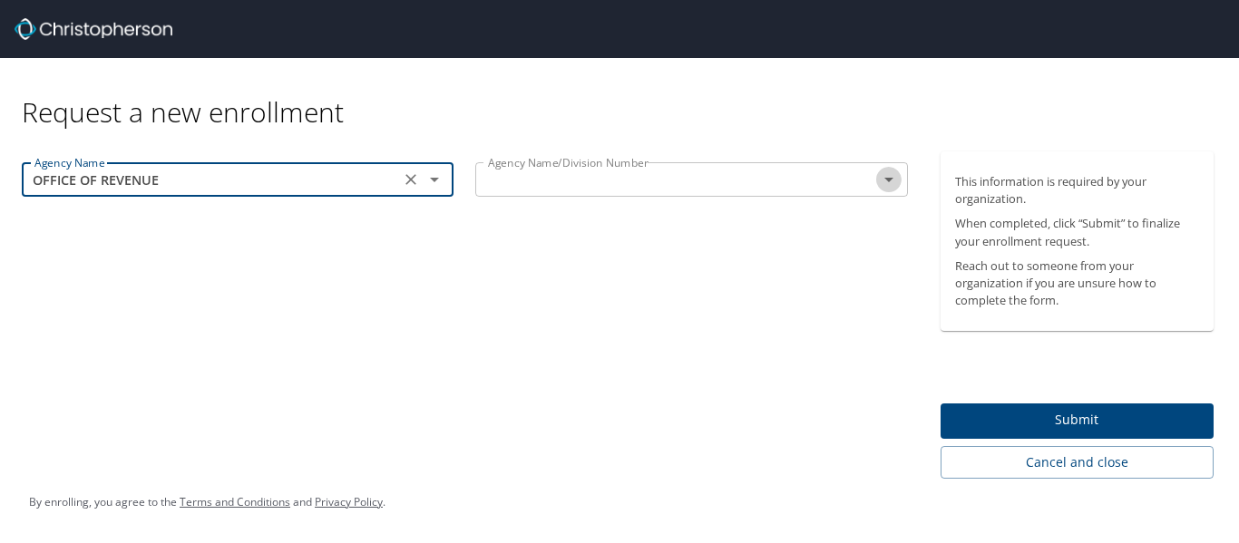
click at [891, 180] on icon "Open" at bounding box center [889, 180] width 22 height 22
type input "OFFICE OF REVENUE"
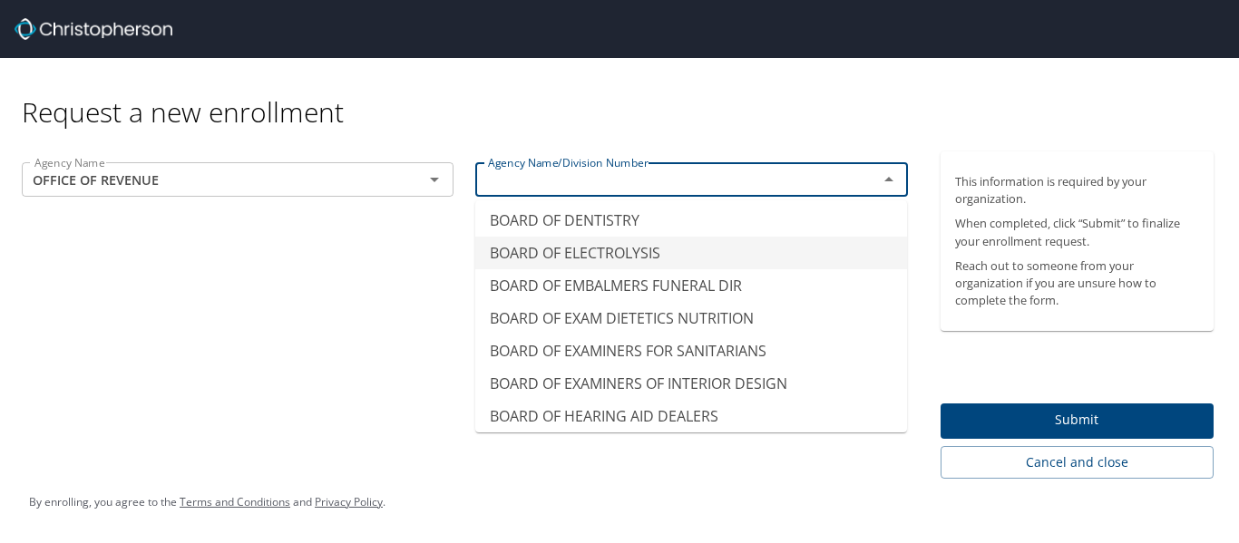
scroll to position [429, 0]
click at [490, 191] on input "text" at bounding box center [664, 180] width 367 height 24
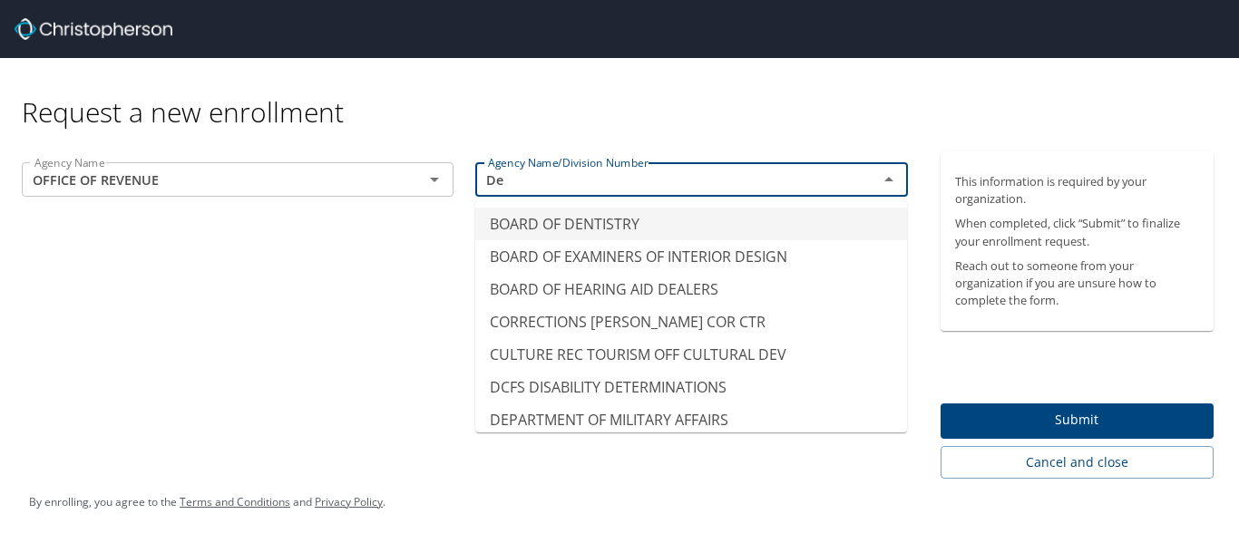
type input "D"
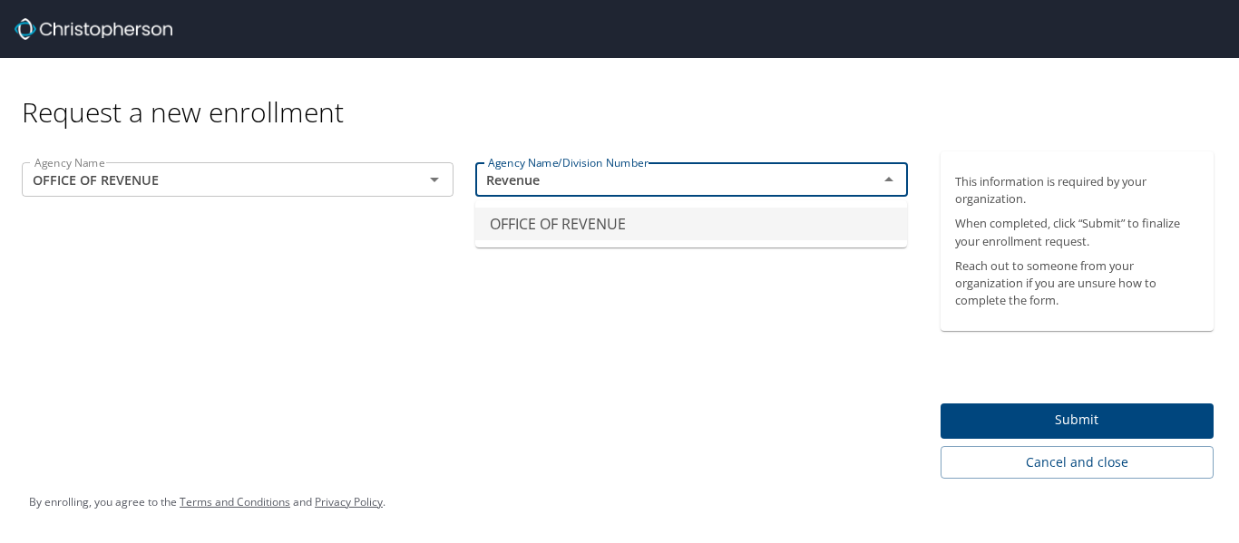
click at [547, 232] on li "OFFICE OF REVENUE" at bounding box center [691, 224] width 432 height 33
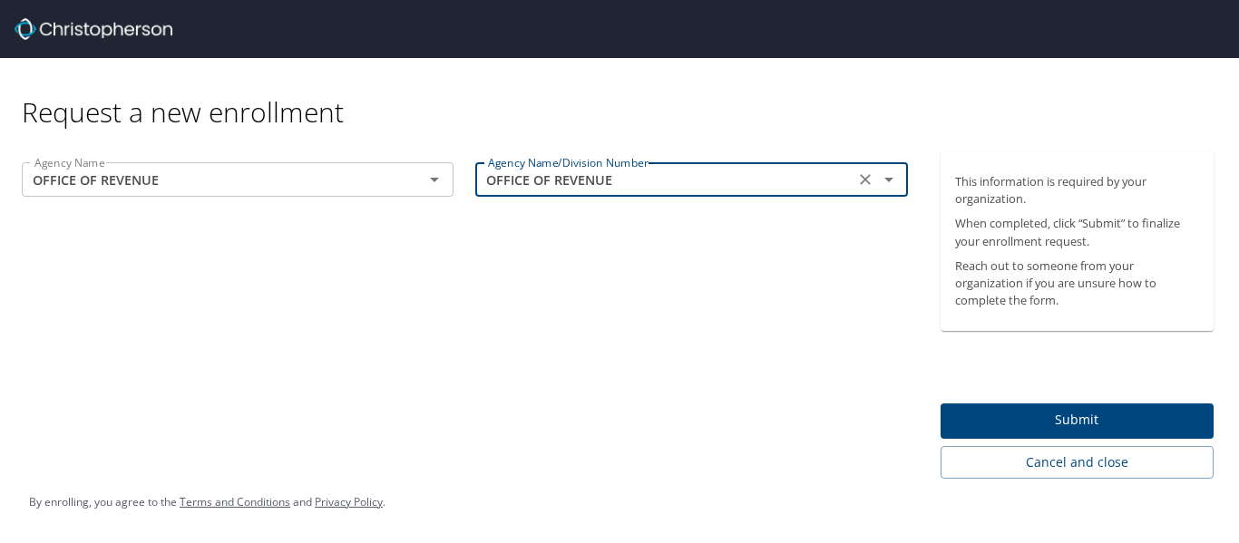
type input "OFFICE OF REVENUE"
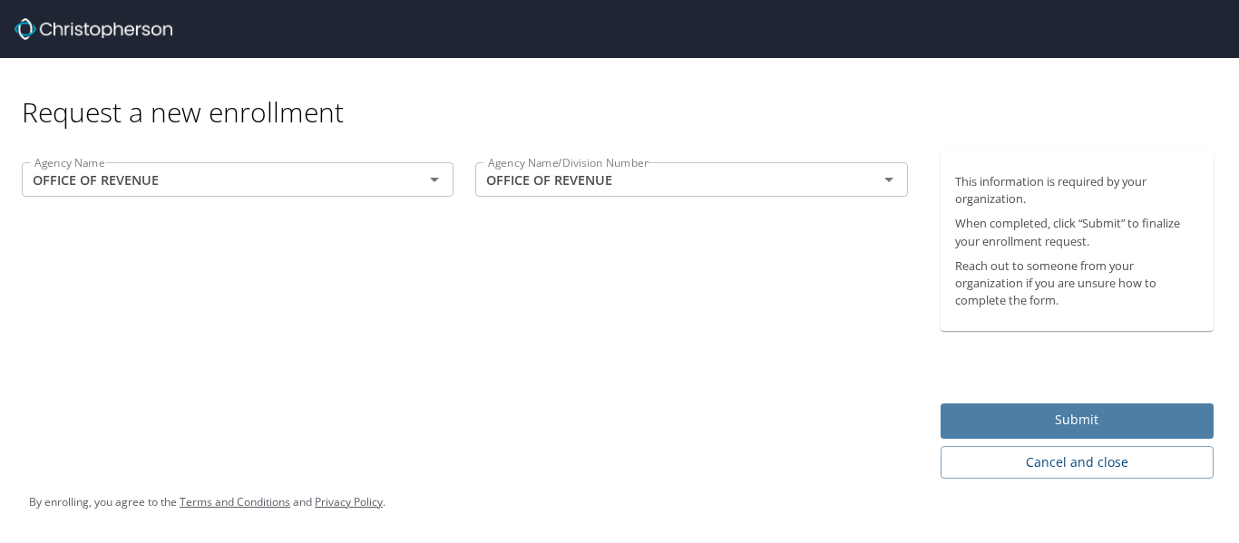
click at [1099, 425] on span "Submit" at bounding box center [1077, 420] width 245 height 23
